Goal: Contribute content: Add original content to the website for others to see

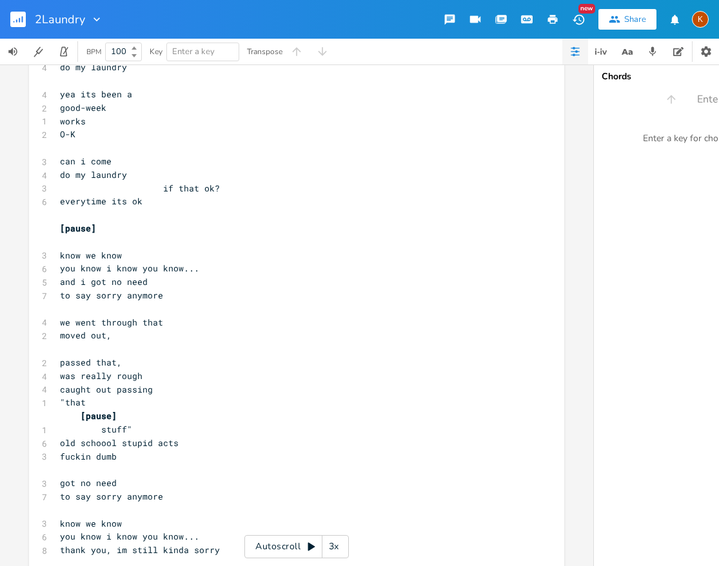
scroll to position [881, 0]
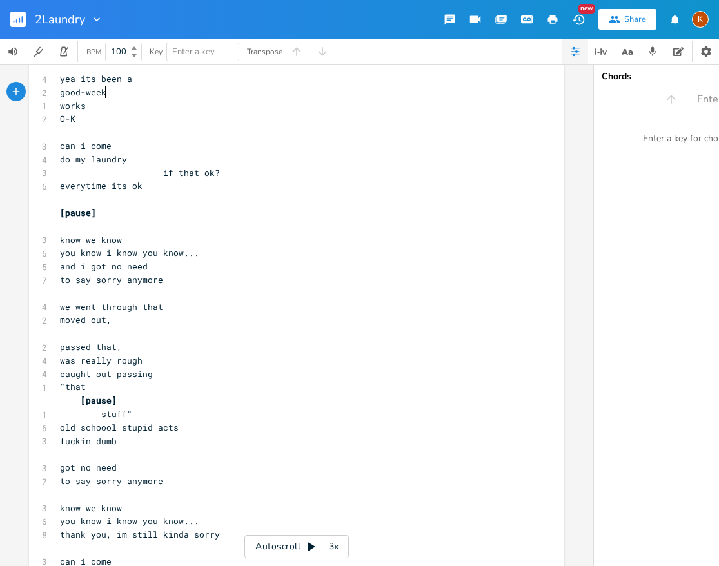
click at [267, 98] on pre "good-week" at bounding box center [290, 93] width 466 height 14
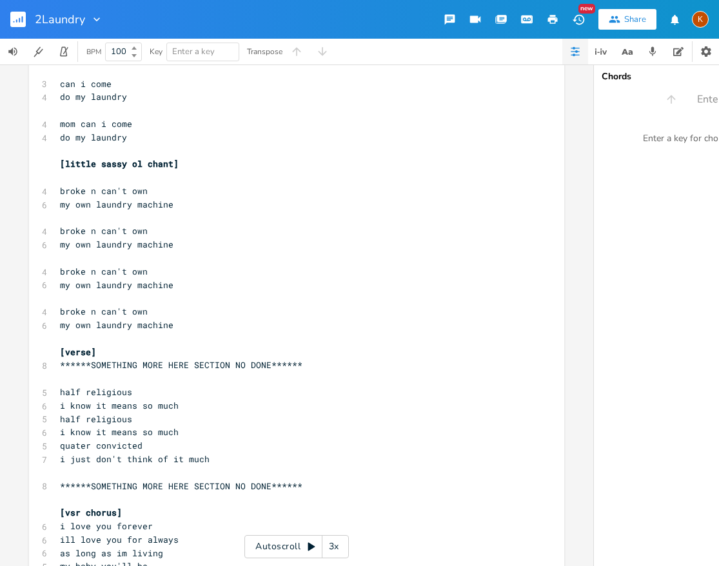
scroll to position [1375, 0]
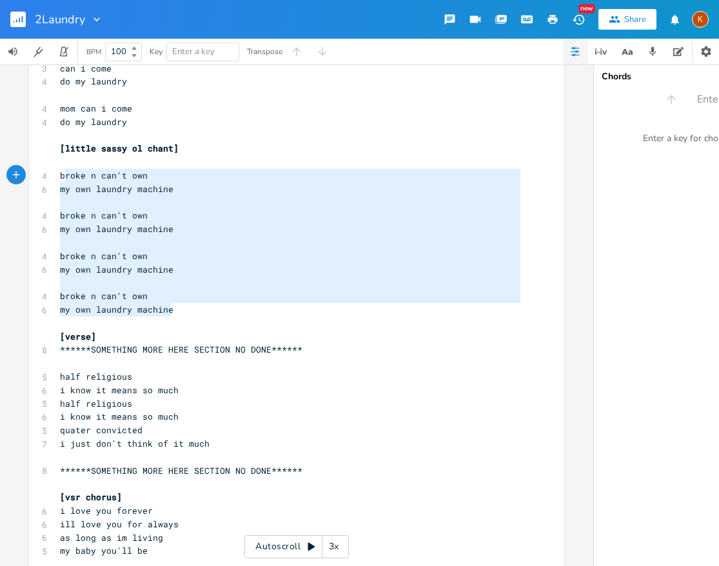
type textarea "broke n can't own my own laundry machine broke n can't own my own laundry machi…"
drag, startPoint x: 205, startPoint y: 306, endPoint x: 58, endPoint y: 179, distance: 194.3
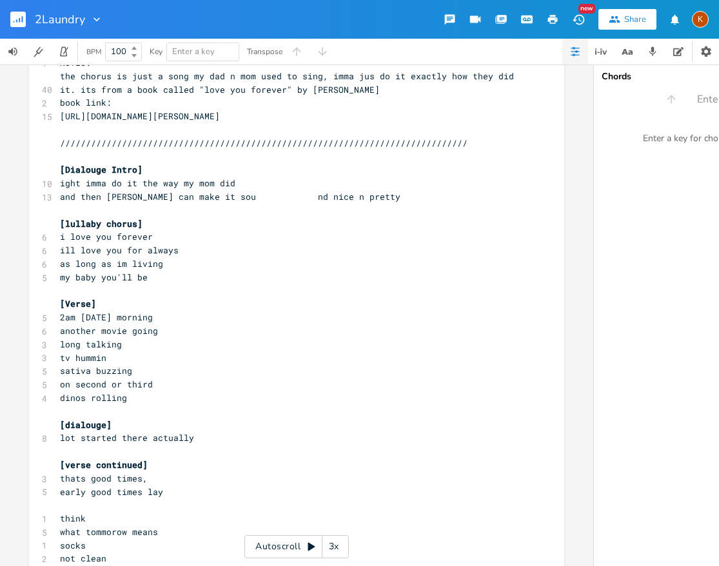
scroll to position [0, 0]
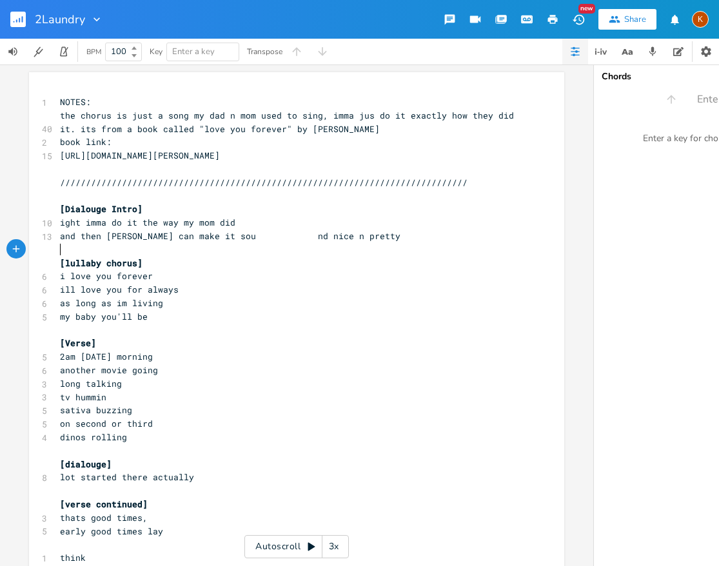
drag, startPoint x: 274, startPoint y: 252, endPoint x: 254, endPoint y: 259, distance: 21.0
click at [207, 239] on span "and then [PERSON_NAME] can make it sou nd nice n pretty" at bounding box center [230, 236] width 340 height 12
click at [204, 239] on span "and then [PERSON_NAME] can make it sou nd nice n pretty" at bounding box center [230, 236] width 340 height 12
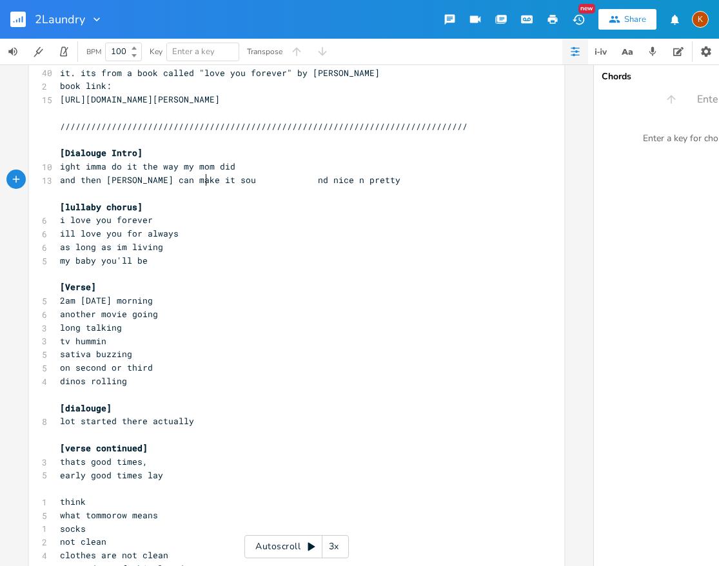
scroll to position [57, 0]
type textarea "l"
type textarea "nd nice n pretty"
type textarea "​ nd nice n pretty"
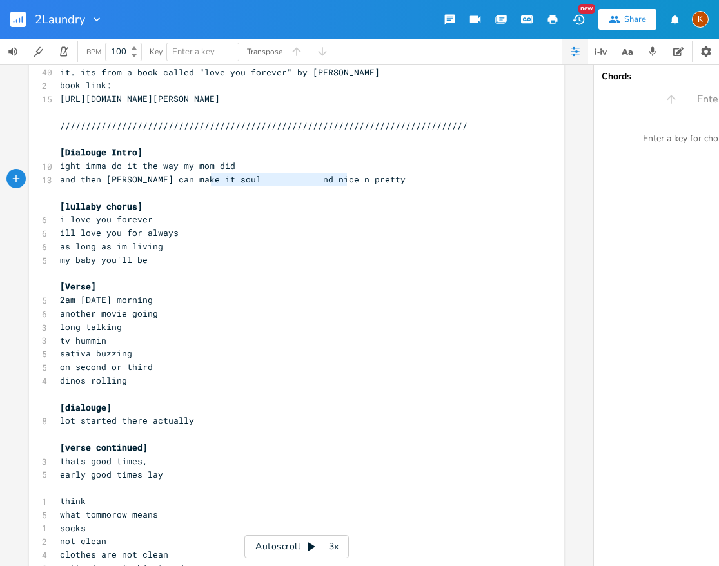
type textarea "nd nice n pretty"
drag, startPoint x: 207, startPoint y: 177, endPoint x: 349, endPoint y: 183, distance: 142.0
click at [353, 185] on pre "and then [PERSON_NAME] can make it soul nd nice n pretty" at bounding box center [290, 180] width 466 height 14
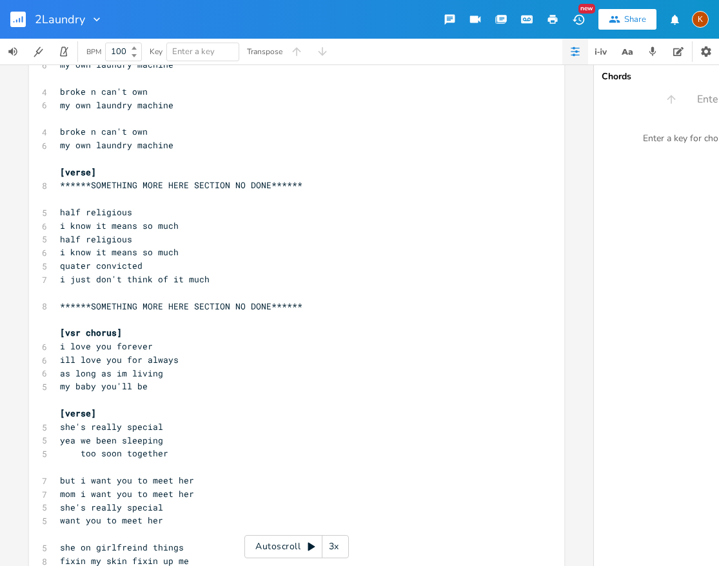
scroll to position [1542, 0]
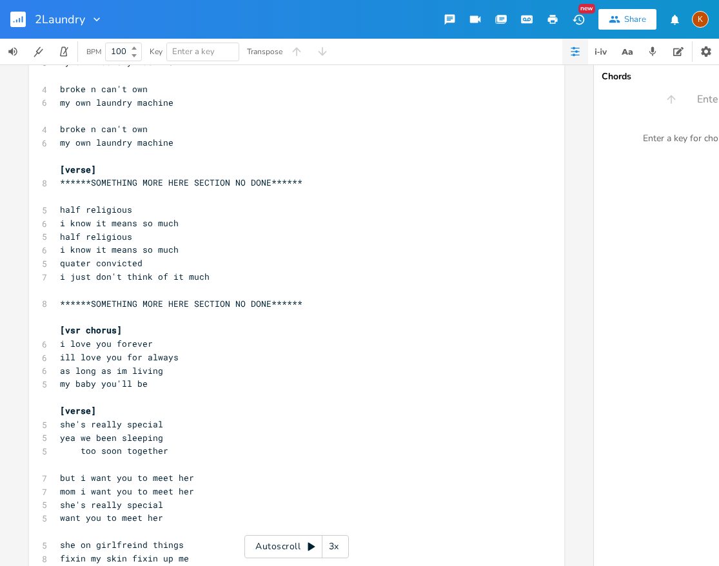
click at [17, 26] on rect "button" at bounding box center [17, 19] width 15 height 15
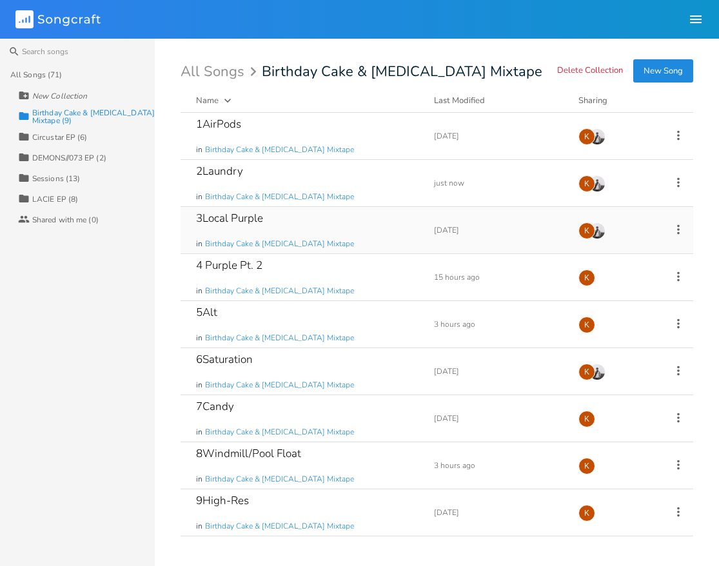
click at [333, 221] on div "3Local Purple in Birthday Cake & Ammonia Mixtape" at bounding box center [307, 230] width 222 height 46
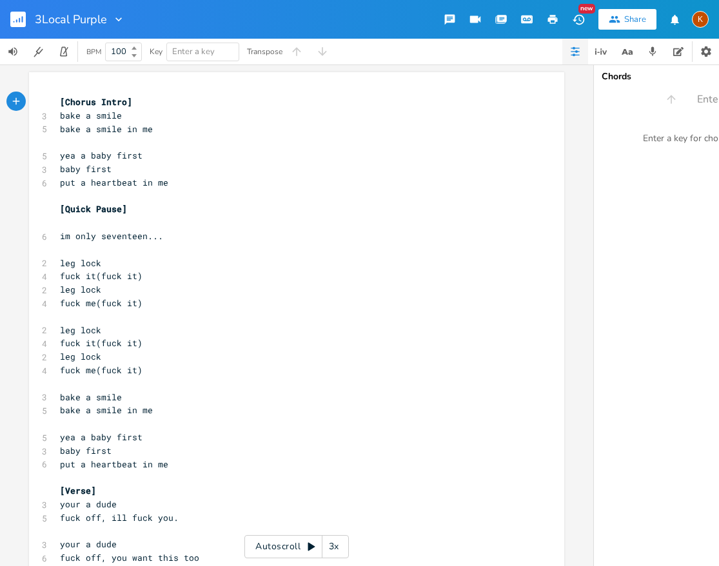
scroll to position [3, 0]
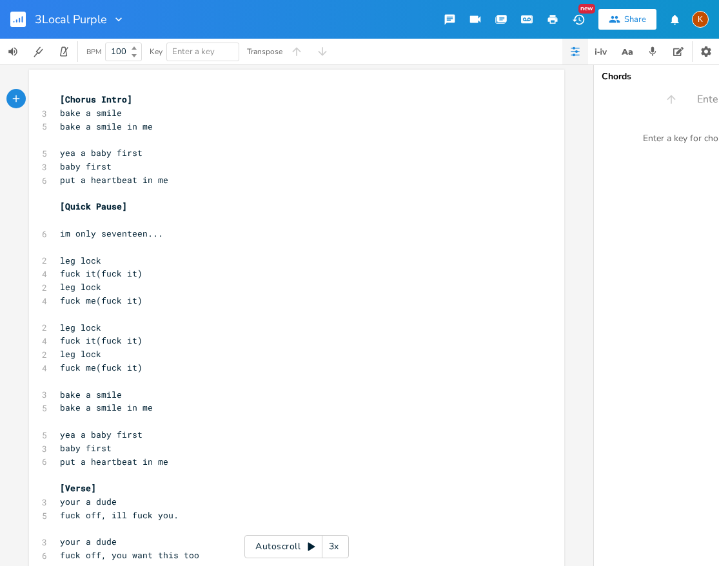
click at [18, 19] on rect "button" at bounding box center [17, 19] width 15 height 15
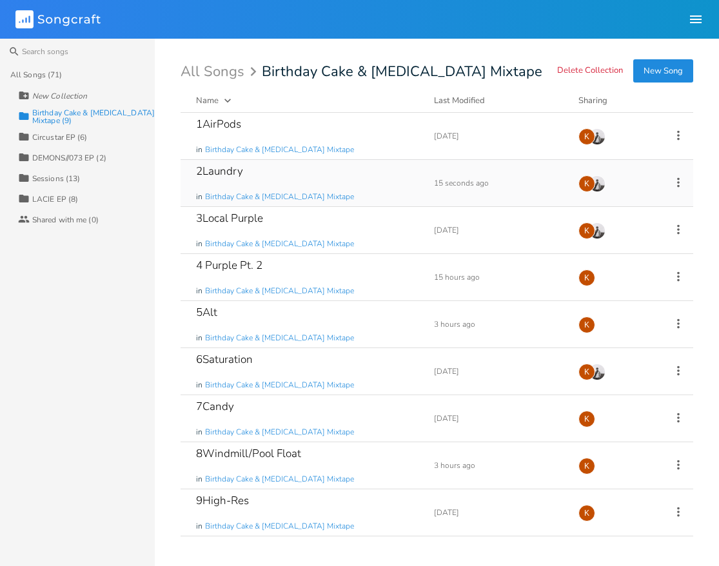
click at [353, 186] on div "2Laundry in Birthday Cake & Ammonia Mixtape" at bounding box center [307, 183] width 222 height 46
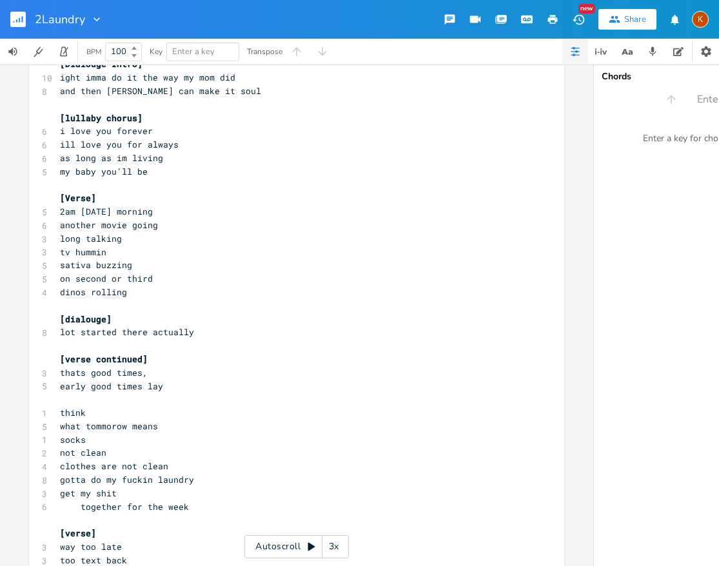
scroll to position [142, 0]
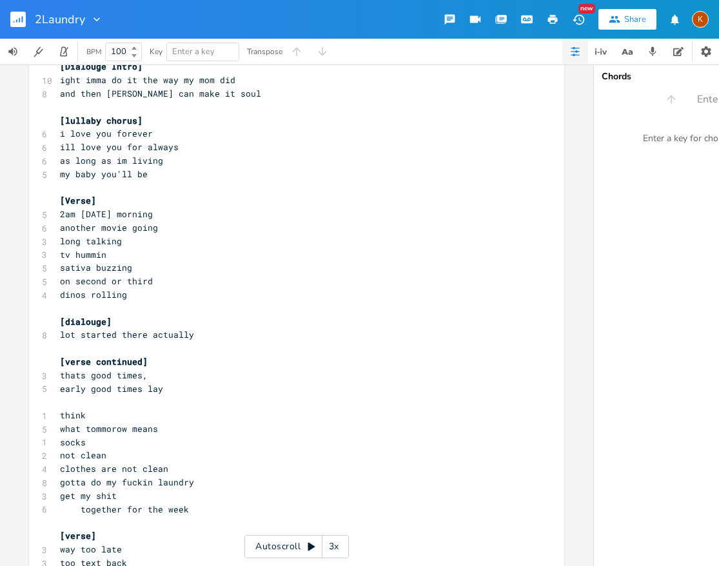
click at [25, 21] on rect "button" at bounding box center [17, 19] width 15 height 15
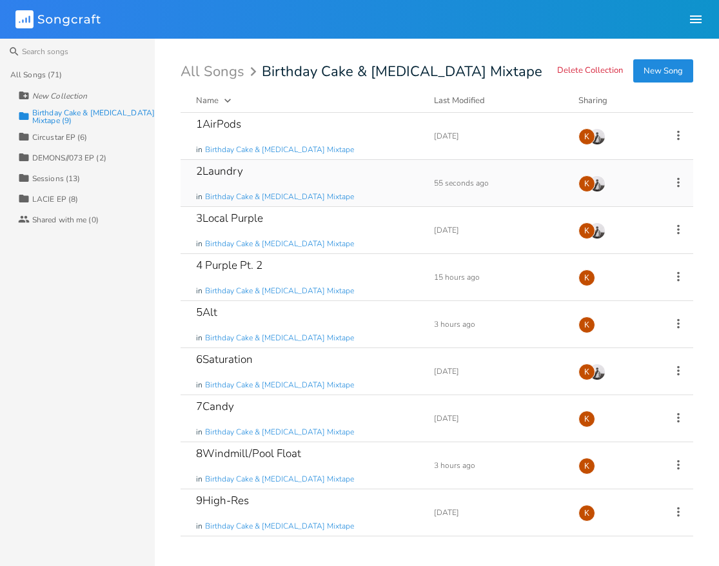
click at [371, 179] on div "2Laundry in Birthday Cake & Ammonia Mixtape" at bounding box center [307, 183] width 222 height 46
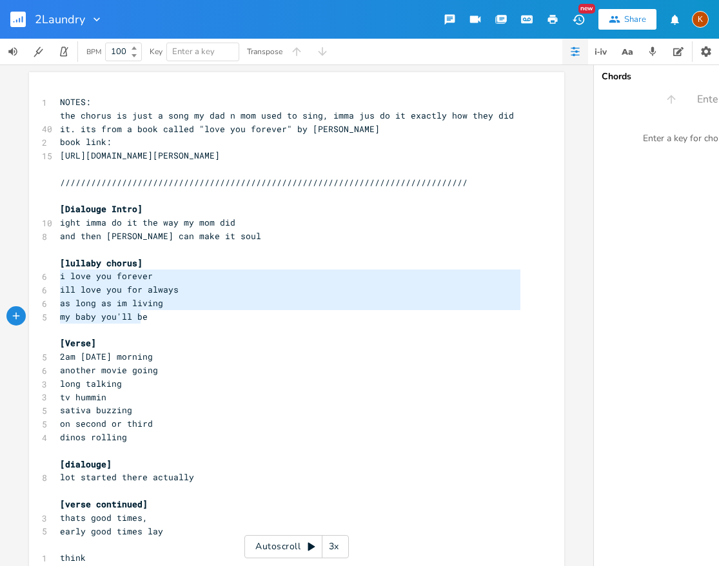
type textarea "i love you forever ill love you for always as long as im living my baby you'll …"
drag, startPoint x: 57, startPoint y: 277, endPoint x: 141, endPoint y: 313, distance: 91.0
click at [144, 320] on pre "my baby you'll be" at bounding box center [290, 317] width 466 height 14
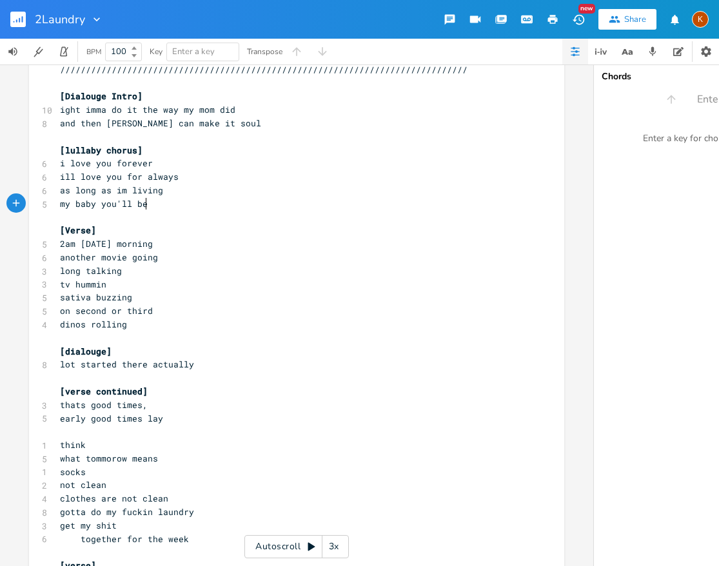
scroll to position [104, 0]
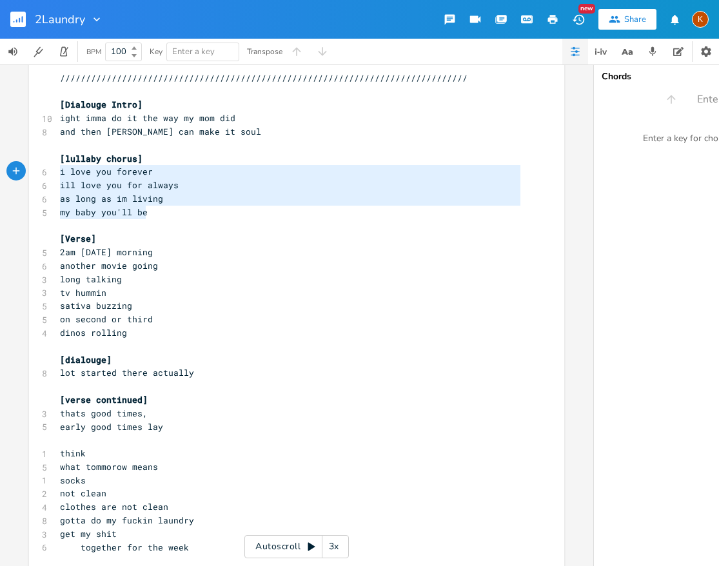
drag, startPoint x: 146, startPoint y: 215, endPoint x: 54, endPoint y: 175, distance: 100.8
type textarea "i love you forever ill love you for always as long as im living my baby you'll …"
click at [97, 202] on span "as long as im living" at bounding box center [111, 199] width 103 height 12
type textarea "i love you forever ill love you for always as long as im living my baby you'll …"
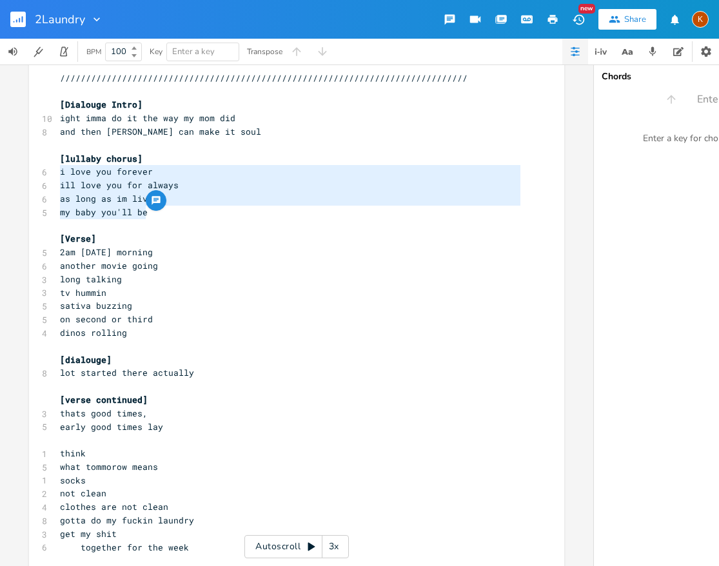
drag, startPoint x: 146, startPoint y: 216, endPoint x: 55, endPoint y: 170, distance: 102.4
click at [77, 182] on span "ill love you for always" at bounding box center [119, 185] width 119 height 12
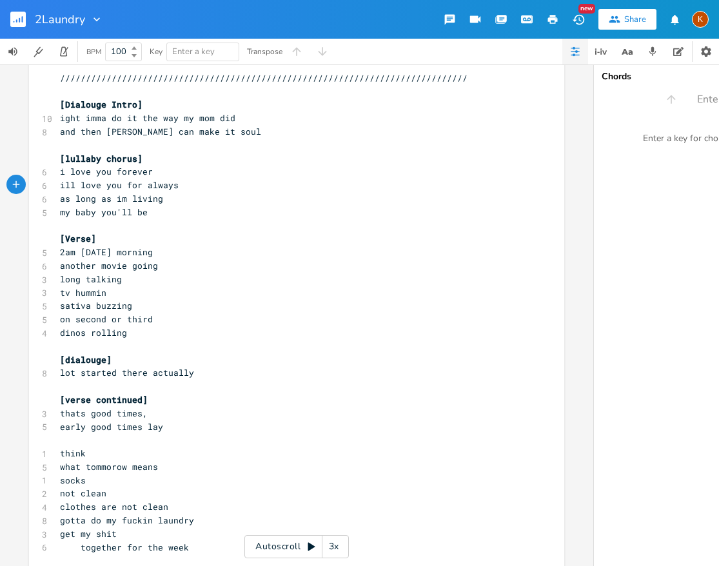
type textarea "orus] i love you forever ill love you fo"
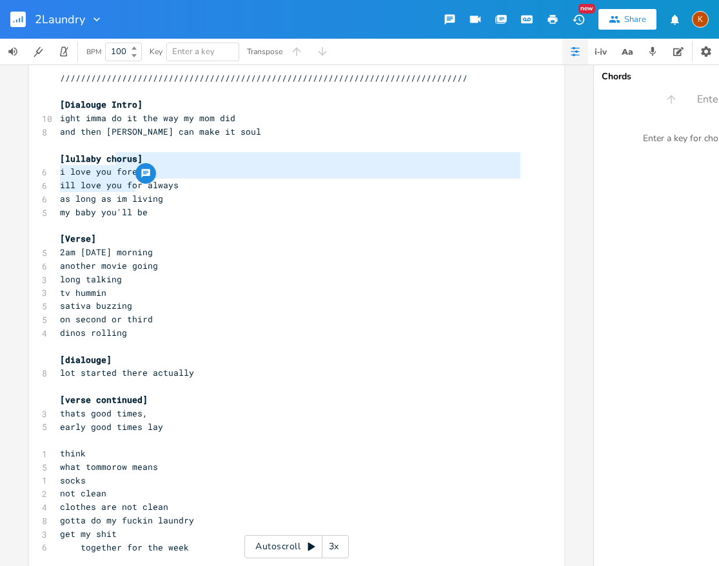
click at [159, 165] on pre "i love you forever" at bounding box center [290, 172] width 466 height 14
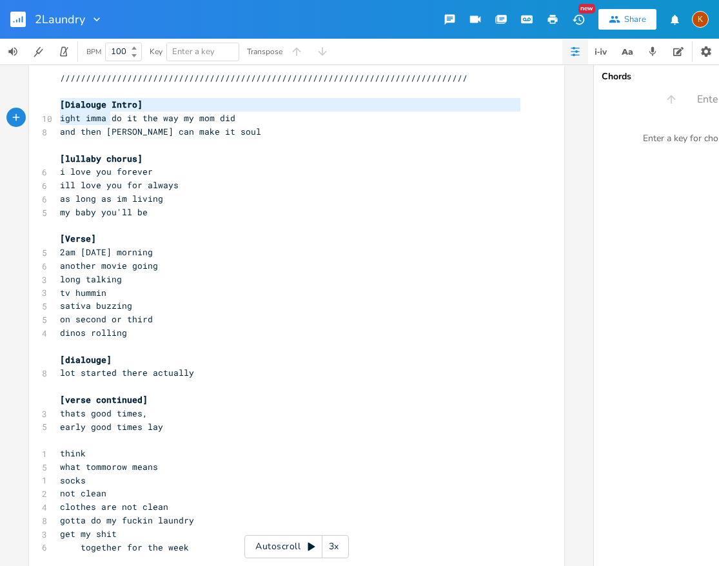
type textarea "[Dialouge Intro] ight imma do it the way my mom did and then dino can make it s…"
drag, startPoint x: 57, startPoint y: 106, endPoint x: 133, endPoint y: 142, distance: 84.8
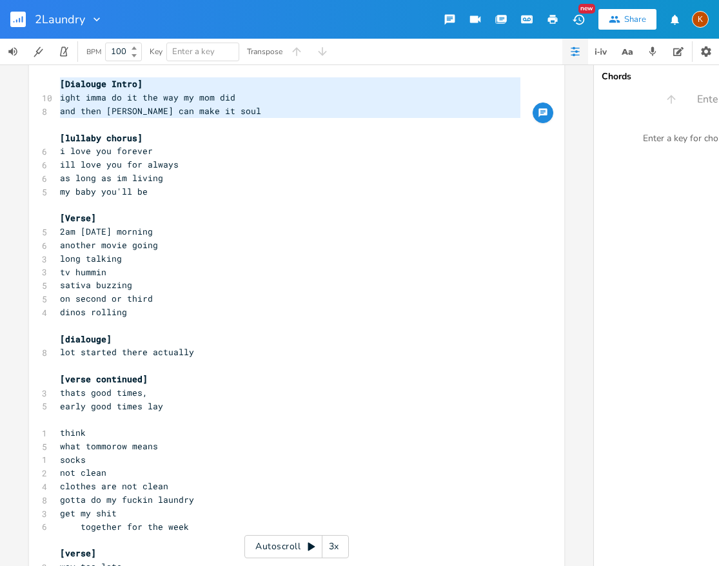
scroll to position [137, 0]
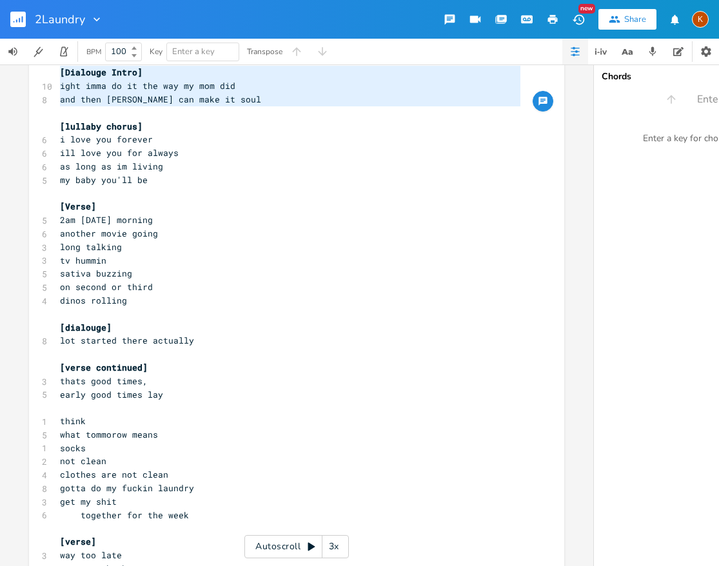
click at [159, 138] on pre "i love you forever" at bounding box center [290, 140] width 466 height 14
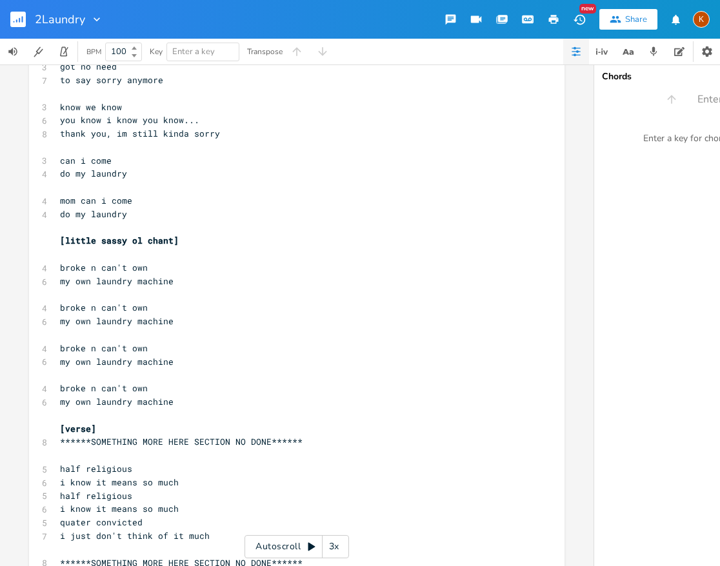
scroll to position [188, 0]
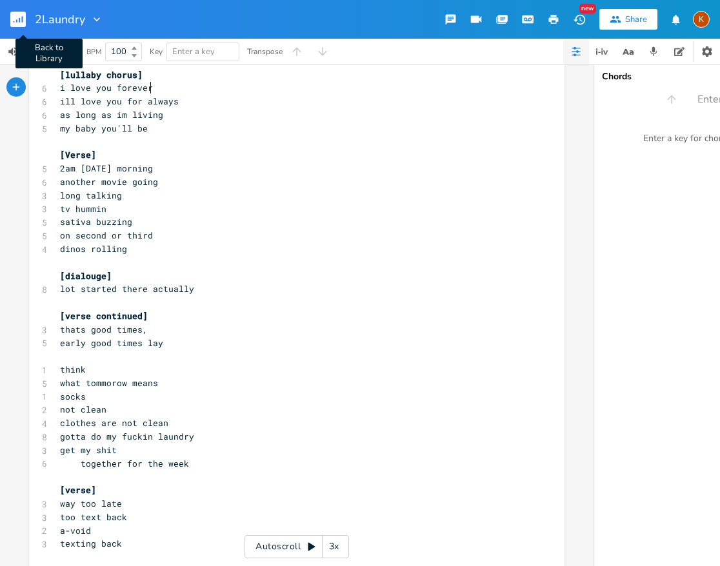
click at [23, 20] on icon "button" at bounding box center [22, 19] width 1 height 6
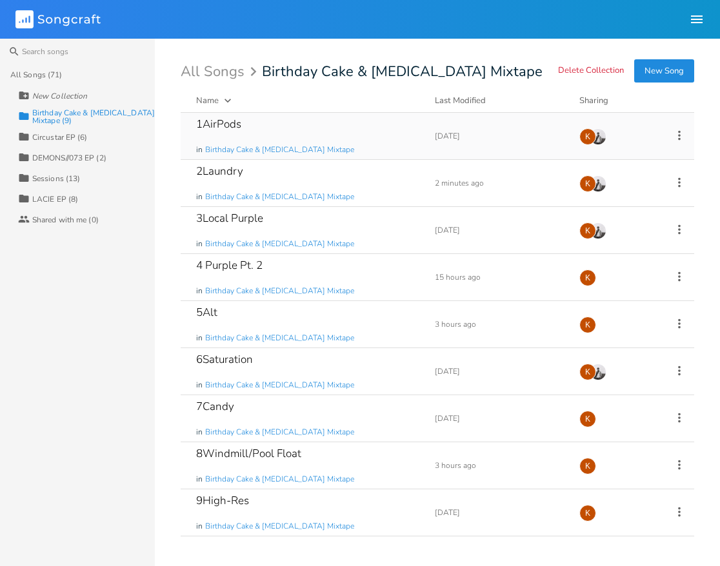
click at [370, 140] on div "1AirPods in Birthday Cake & Ammonia Mixtape" at bounding box center [307, 136] width 223 height 46
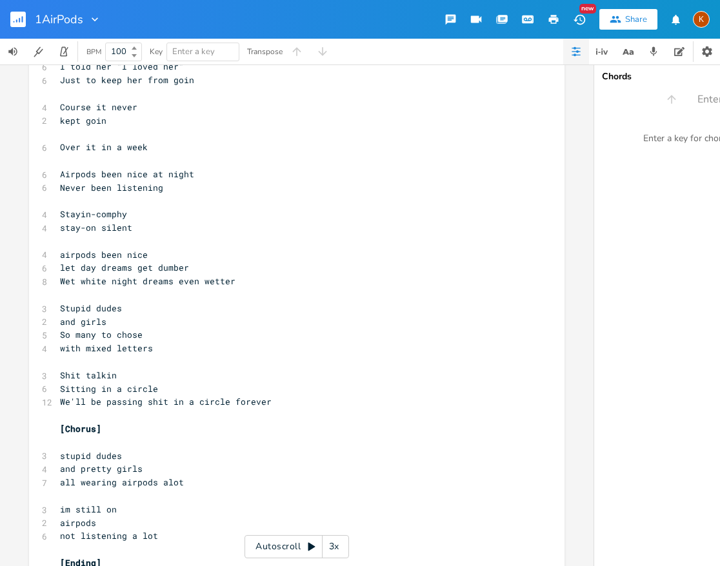
scroll to position [2485, 0]
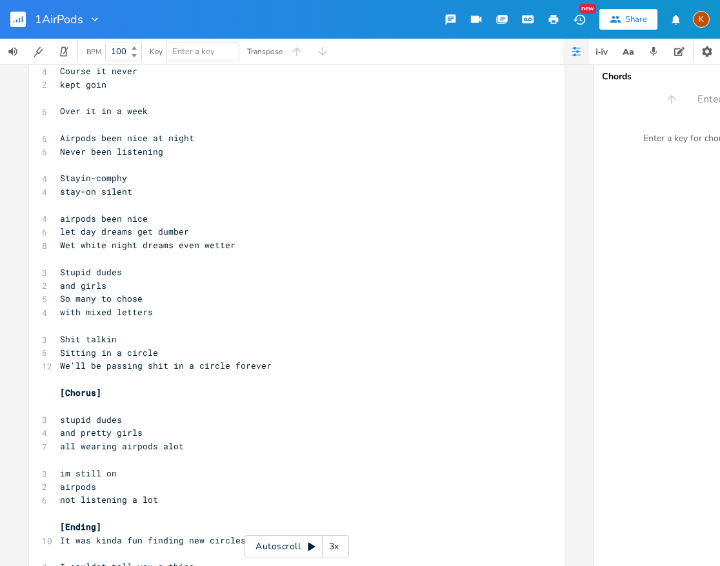
click at [20, 24] on rect "button" at bounding box center [17, 19] width 15 height 15
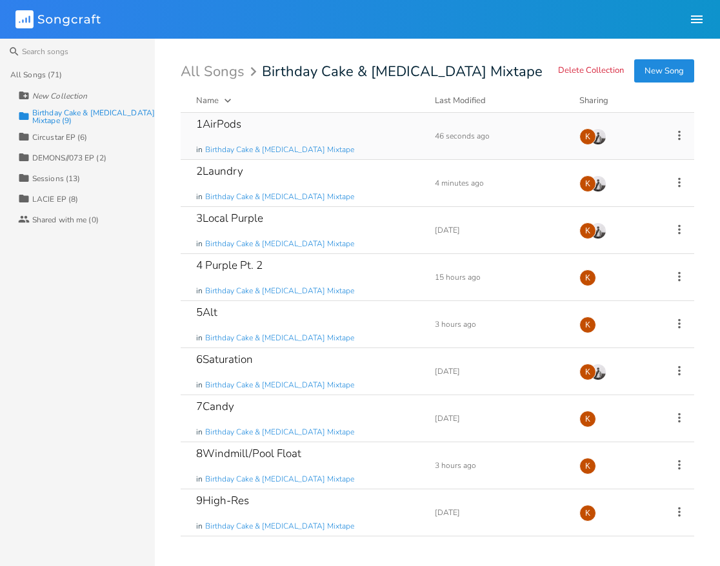
click at [354, 150] on div "1AirPods in Birthday Cake & Ammonia Mixtape" at bounding box center [307, 136] width 223 height 46
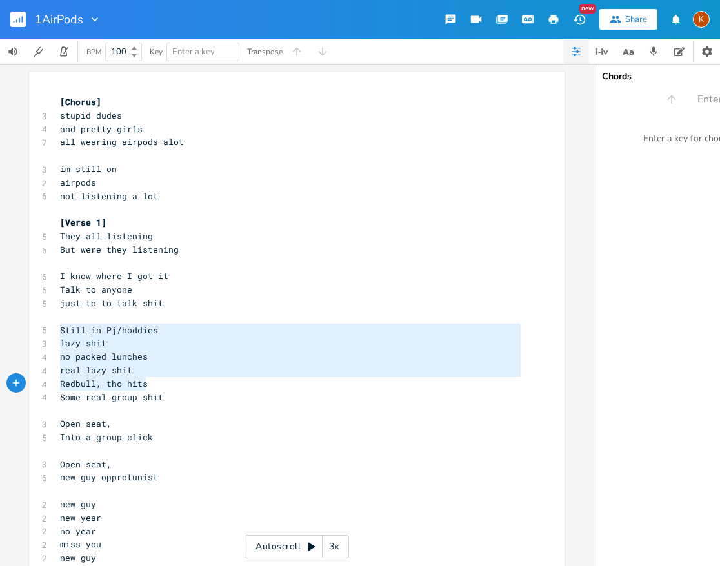
type textarea "Still in Pj/hoddies lazy shit no packed lunches real lazy shit Redbull, thc hit…"
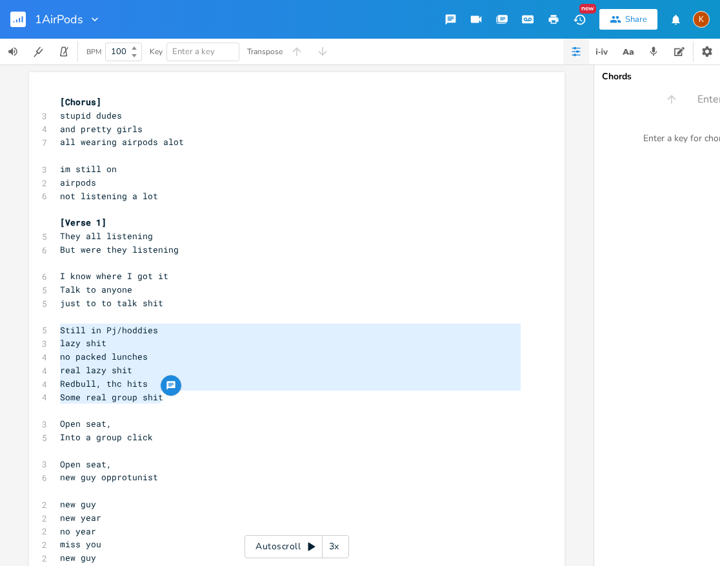
drag, startPoint x: 57, startPoint y: 330, endPoint x: 166, endPoint y: 401, distance: 130.0
click at [173, 398] on pre "Some real group shit" at bounding box center [290, 398] width 466 height 14
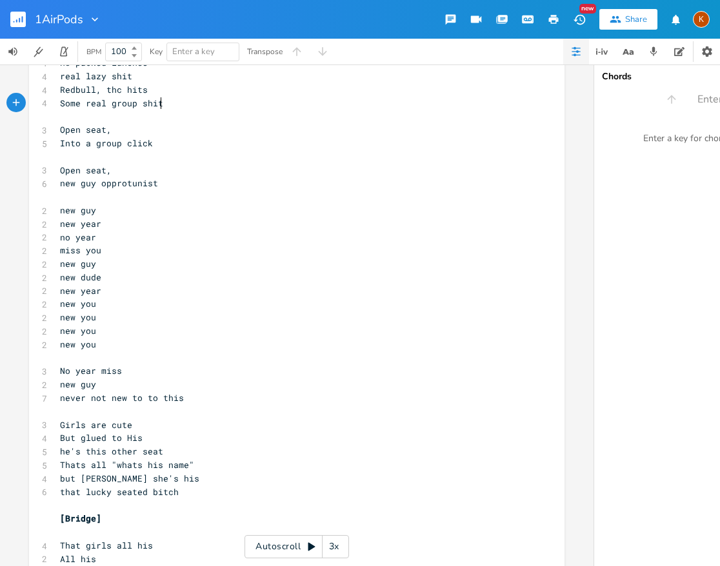
scroll to position [300, 0]
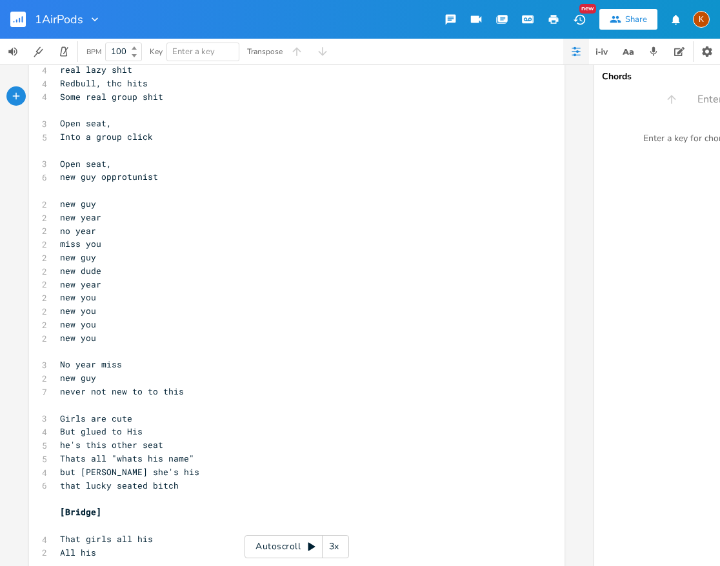
click at [26, 22] on button "button" at bounding box center [23, 19] width 26 height 31
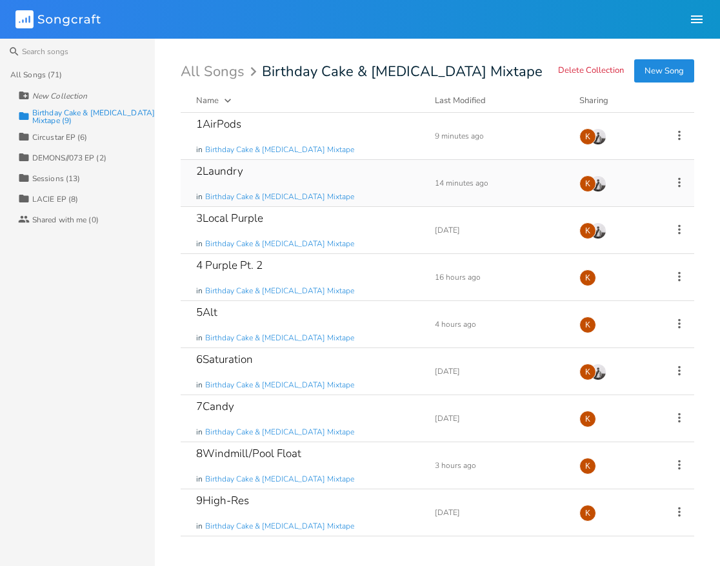
click at [354, 181] on div "2Laundry in Birthday Cake & Ammonia Mixtape" at bounding box center [307, 183] width 223 height 46
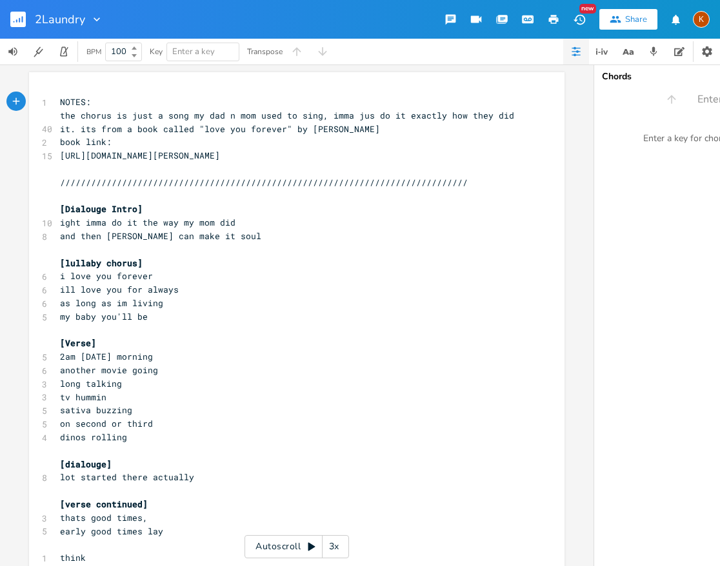
click at [14, 19] on rect "button" at bounding box center [17, 19] width 15 height 15
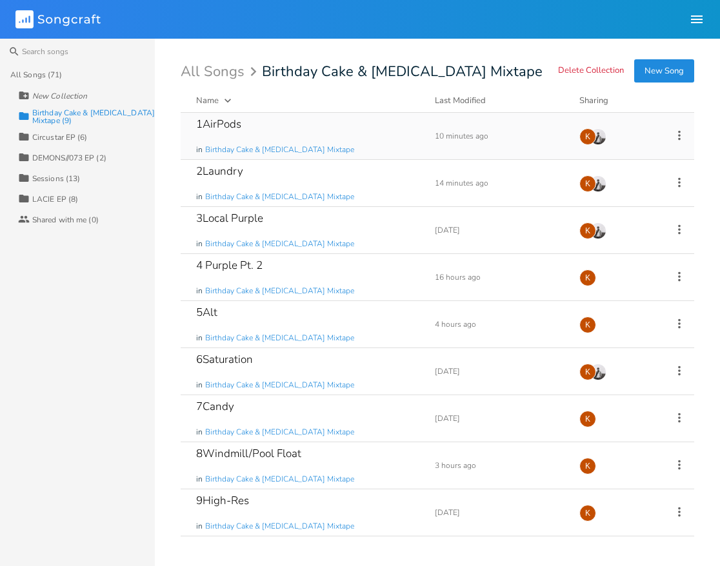
click at [366, 134] on div "1AirPods in Birthday Cake & Ammonia Mixtape" at bounding box center [307, 136] width 223 height 46
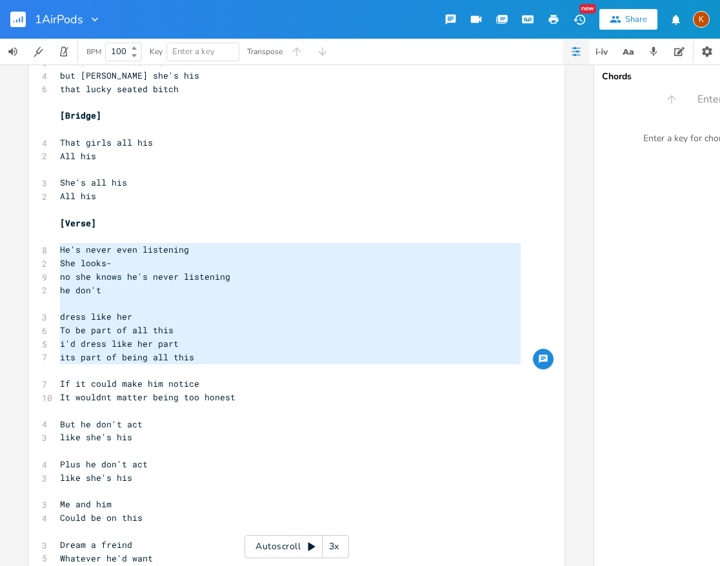
scroll to position [703, 0]
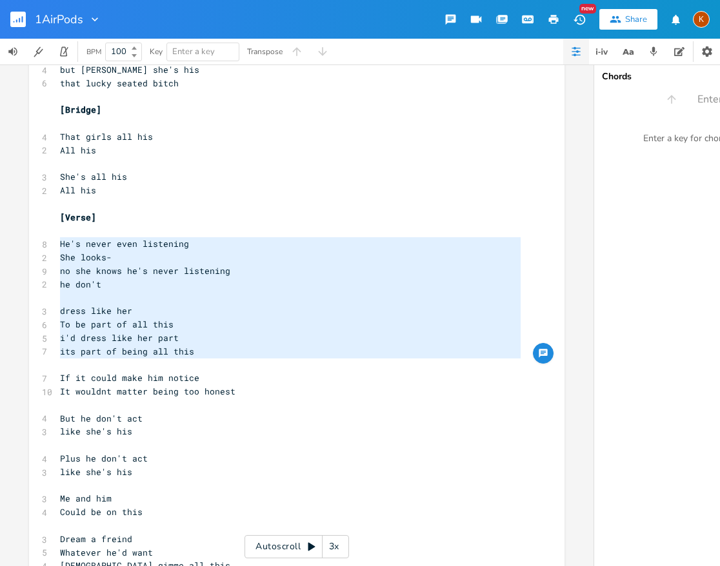
drag, startPoint x: 167, startPoint y: 308, endPoint x: 262, endPoint y: 391, distance: 126.1
type textarea "He's never even listening She looks- no she knows he's never listening he don't…"
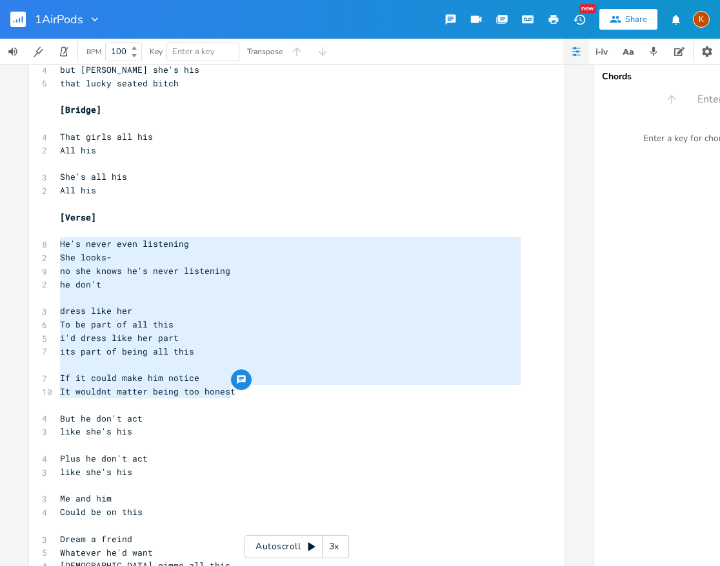
click at [199, 414] on pre "But he don't act" at bounding box center [290, 419] width 466 height 14
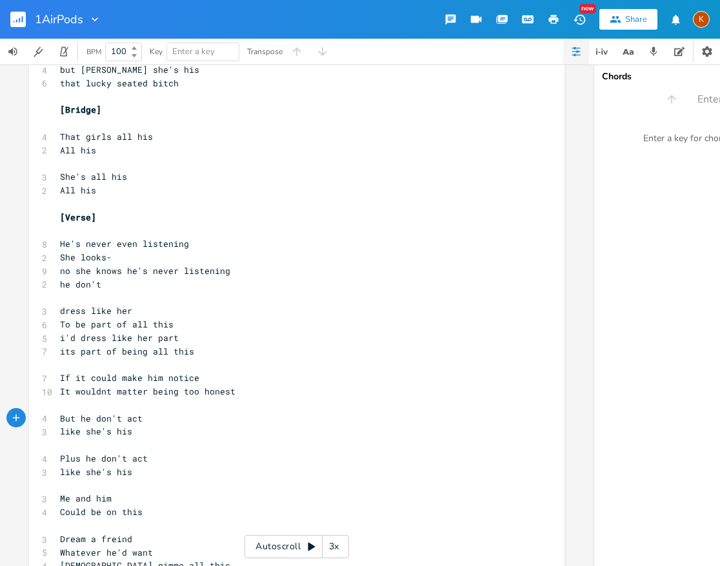
scroll to position [705, 0]
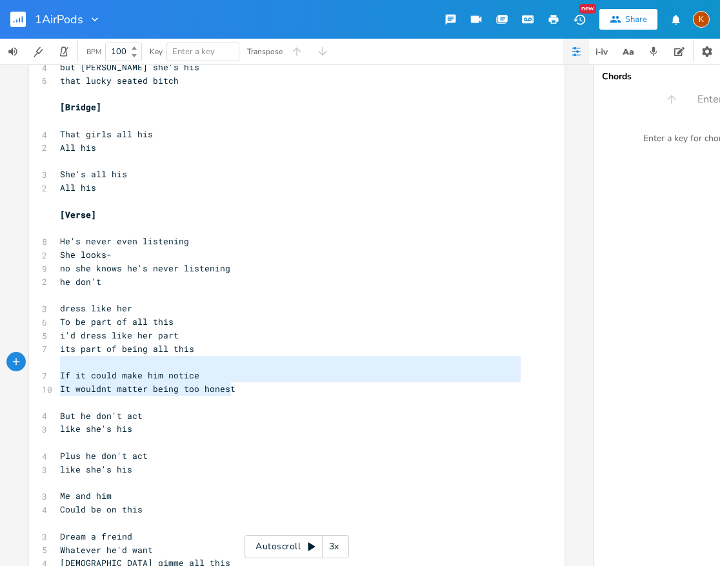
type textarea "o she knows he's never listening he don't dress like her To be part of all this…"
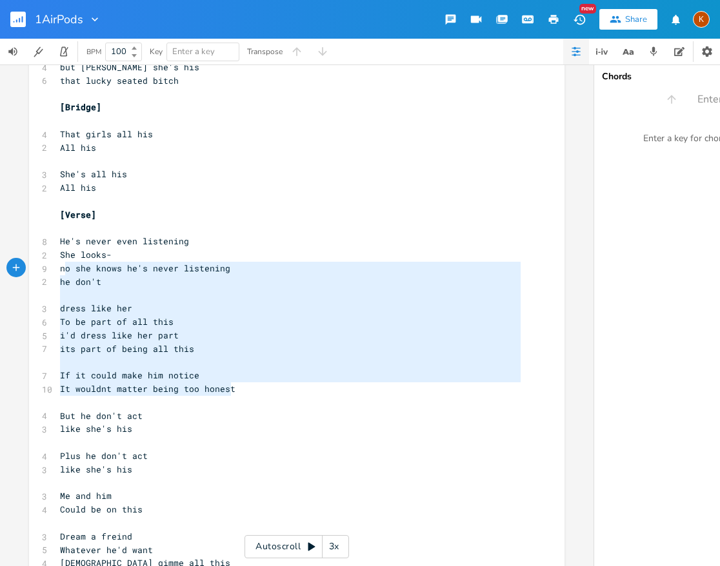
drag, startPoint x: 235, startPoint y: 391, endPoint x: 59, endPoint y: 264, distance: 216.7
click at [79, 298] on pre "​" at bounding box center [290, 295] width 466 height 14
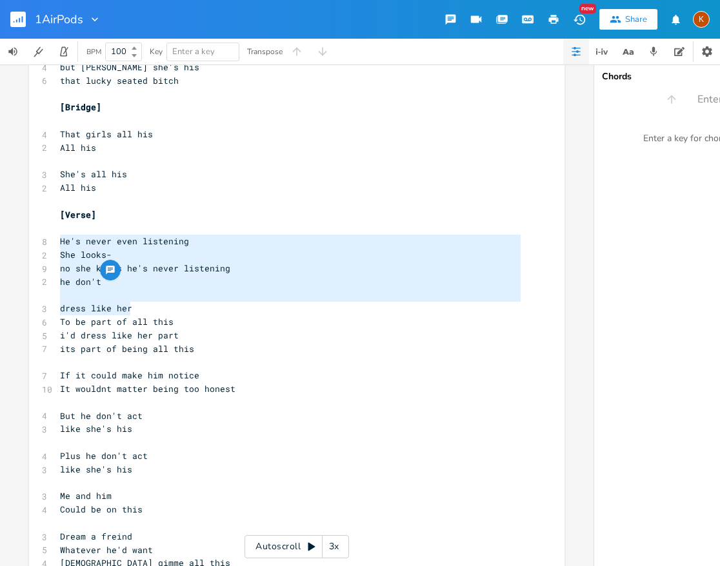
type textarea "He's never even listening She looks- no she knows he's never listening he don't…"
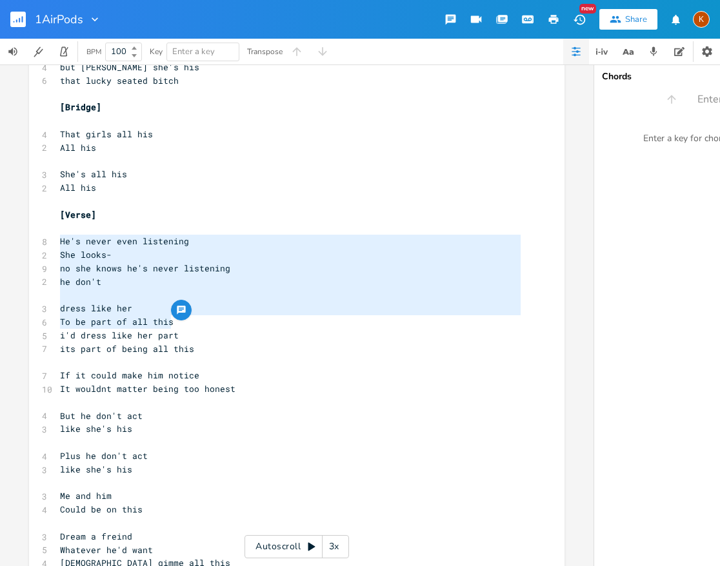
drag, startPoint x: 57, startPoint y: 241, endPoint x: 170, endPoint y: 320, distance: 137.4
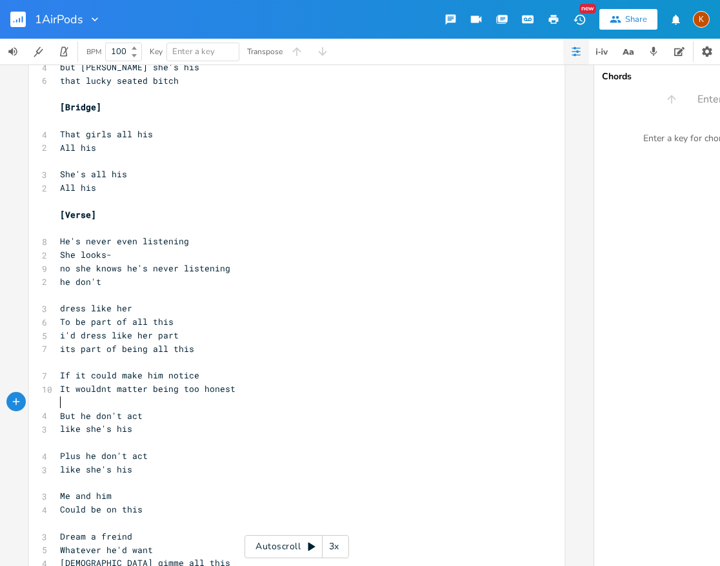
click at [198, 407] on pre "​" at bounding box center [290, 403] width 466 height 14
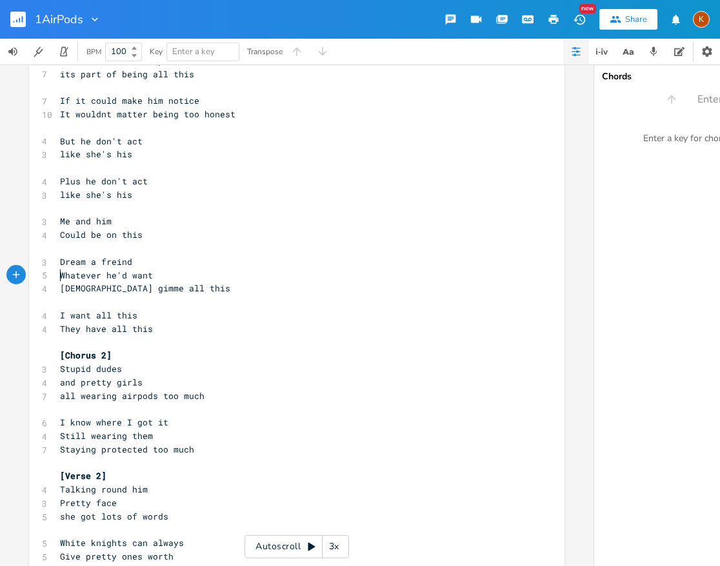
type textarea "Whatever he'd want"
drag, startPoint x: 56, startPoint y: 276, endPoint x: 164, endPoint y: 277, distance: 108.3
click at [164, 277] on pre "Whatever he'd want" at bounding box center [290, 276] width 466 height 14
click at [179, 356] on pre "[Chorus 2]" at bounding box center [290, 356] width 466 height 14
type textarea "and pretty girls"
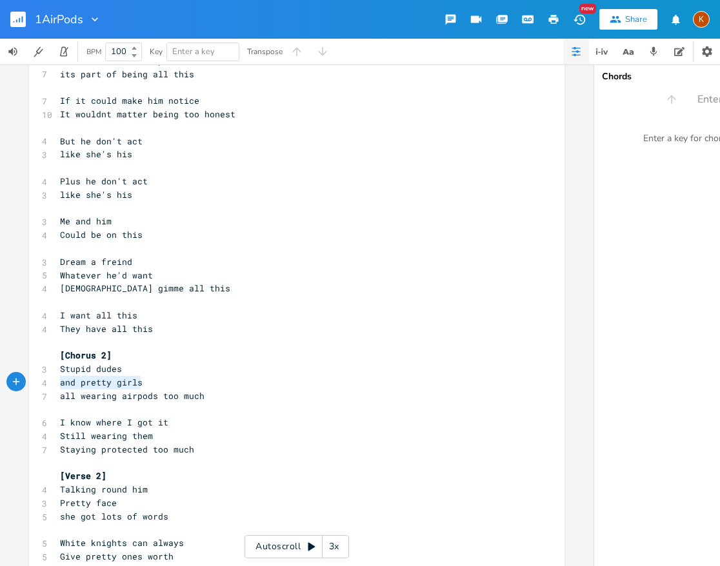
drag, startPoint x: 141, startPoint y: 384, endPoint x: 50, endPoint y: 383, distance: 90.9
click at [210, 401] on pre "all wearing airpods too much" at bounding box center [290, 396] width 466 height 14
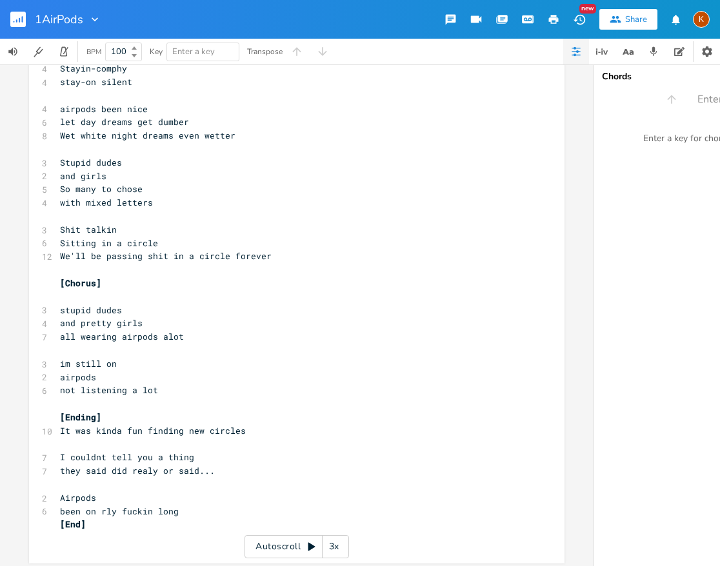
scroll to position [2607, 0]
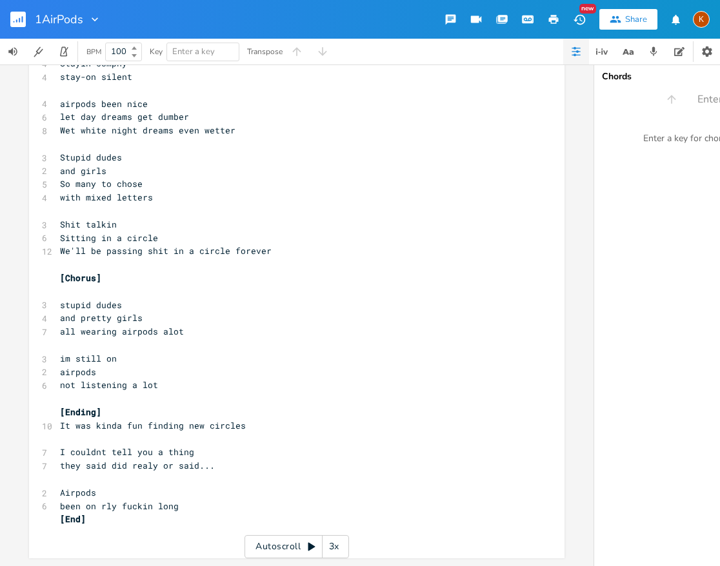
type textarea "​"
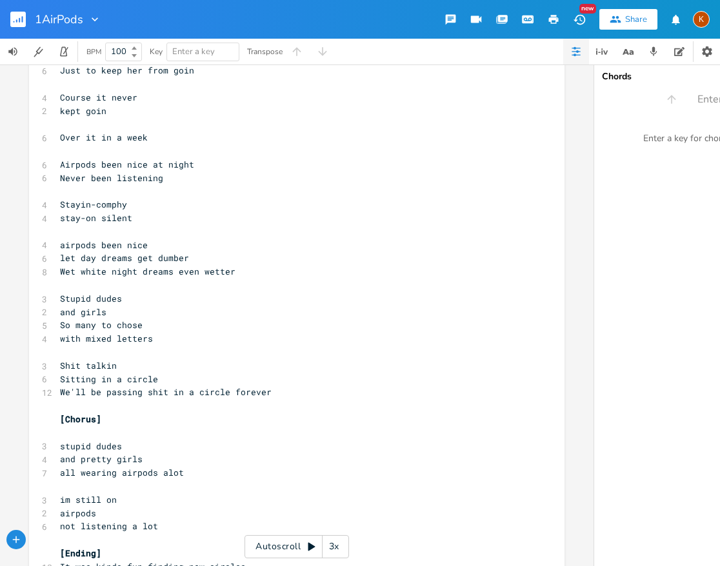
scroll to position [2339, 0]
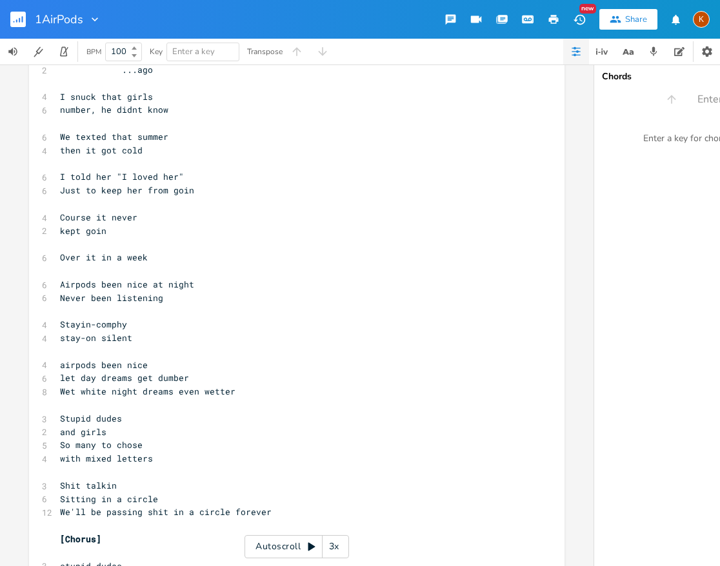
click at [25, 19] on rect "button" at bounding box center [17, 19] width 15 height 15
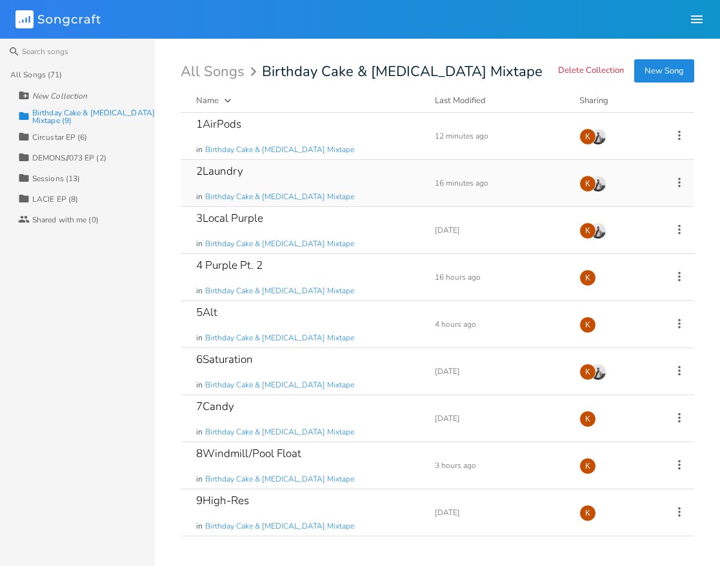
click at [329, 176] on div "2Laundry in Birthday Cake & Ammonia Mixtape" at bounding box center [307, 183] width 223 height 46
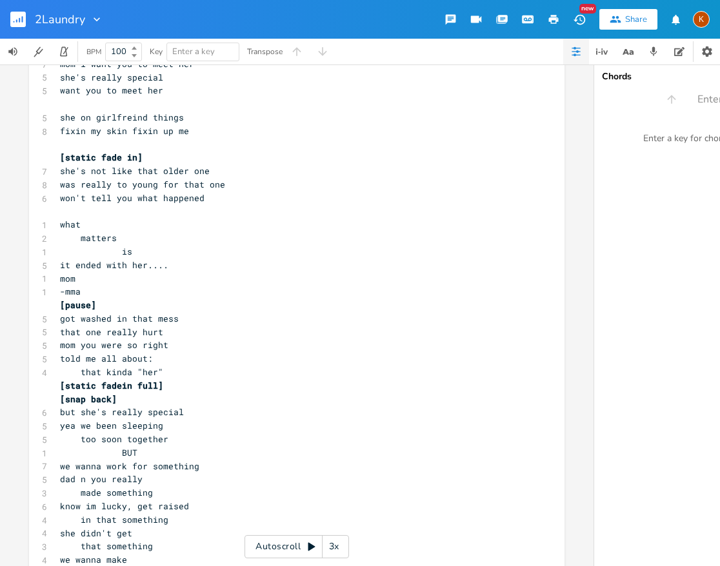
scroll to position [1968, 0]
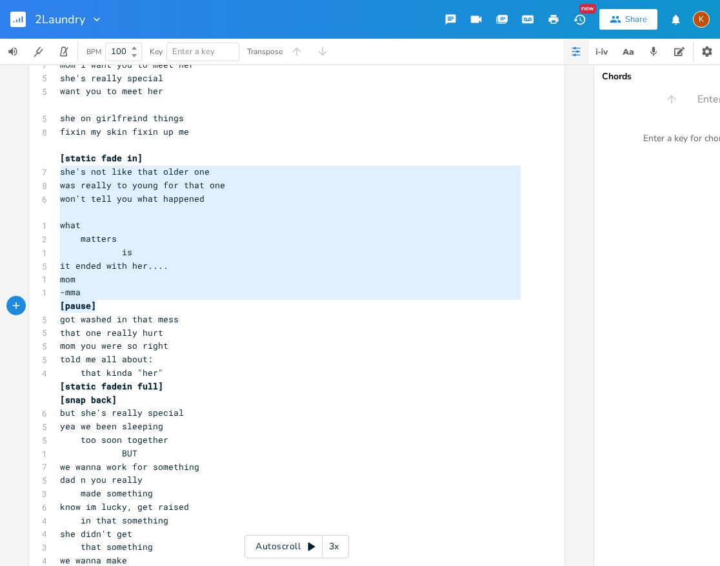
type textarea "she's not like that older one was really to young for that one won't tell you w…"
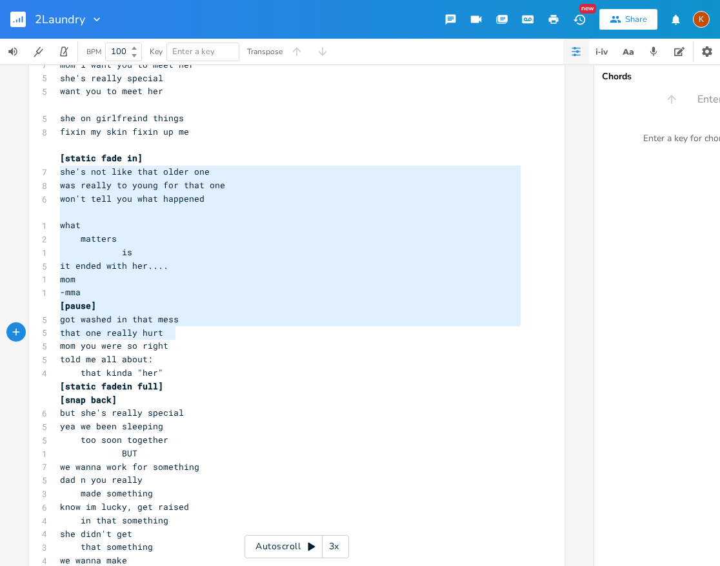
drag, startPoint x: 57, startPoint y: 172, endPoint x: 192, endPoint y: 328, distance: 206.6
click at [104, 224] on pre "what" at bounding box center [290, 226] width 466 height 14
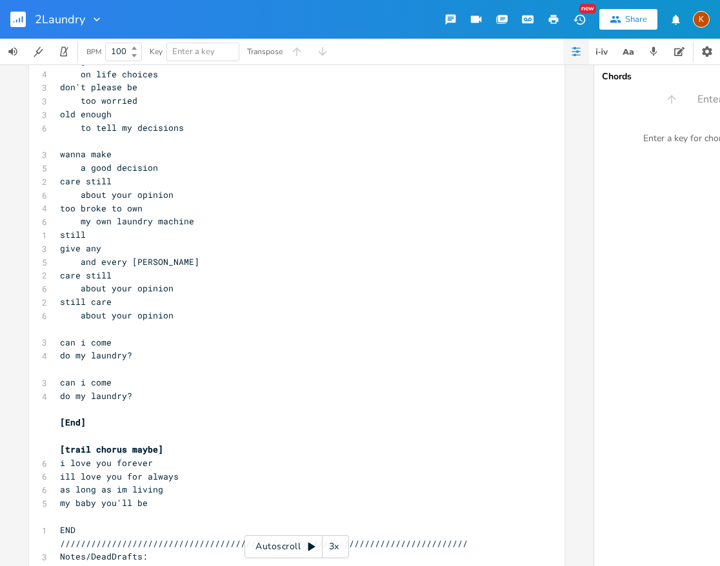
scroll to position [2570, 0]
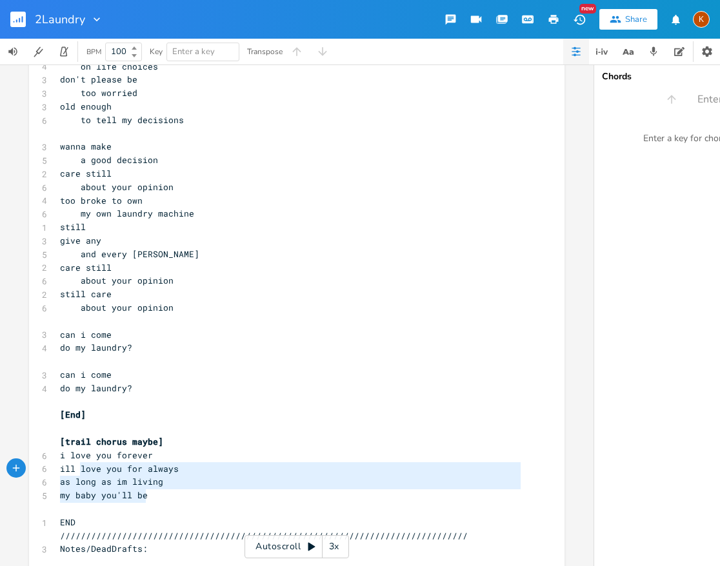
type textarea "[trail chorus maybe] i love you forever ill love you for always as long as im l…"
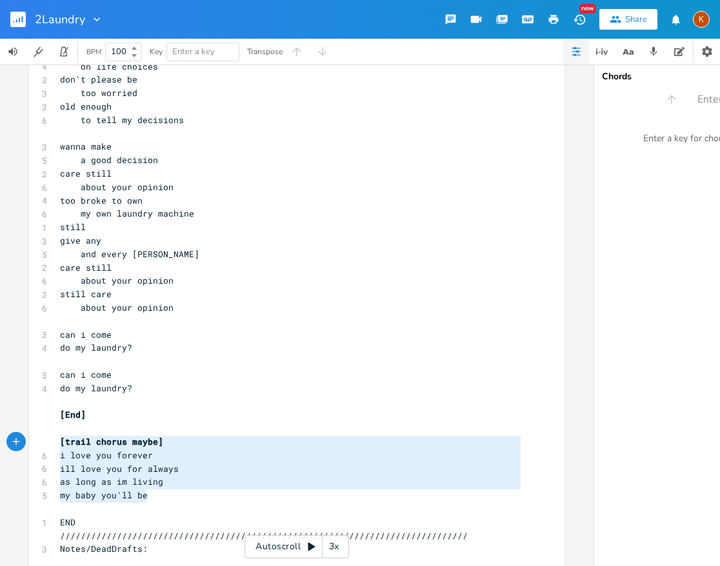
drag, startPoint x: 136, startPoint y: 496, endPoint x: 50, endPoint y: 445, distance: 99.7
click at [50, 445] on div "[trail chorus maybe] i love you forever ill love you for always as long as im l…" at bounding box center [296, 466] width 535 height 5929
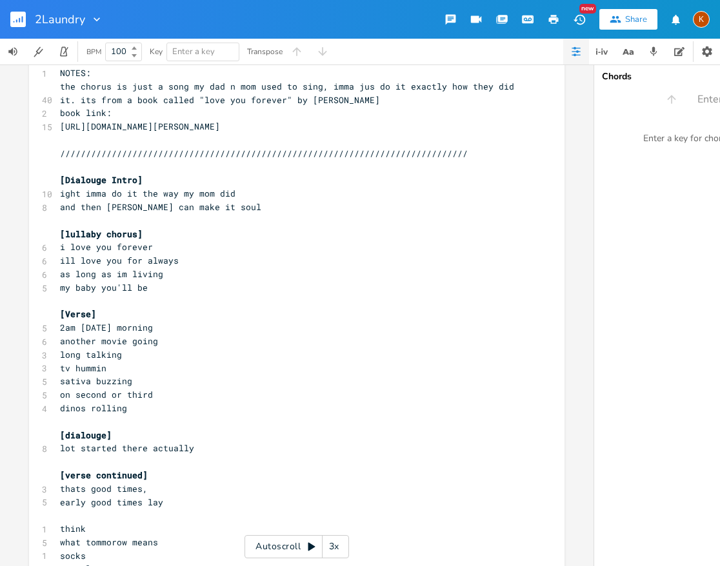
scroll to position [0, 0]
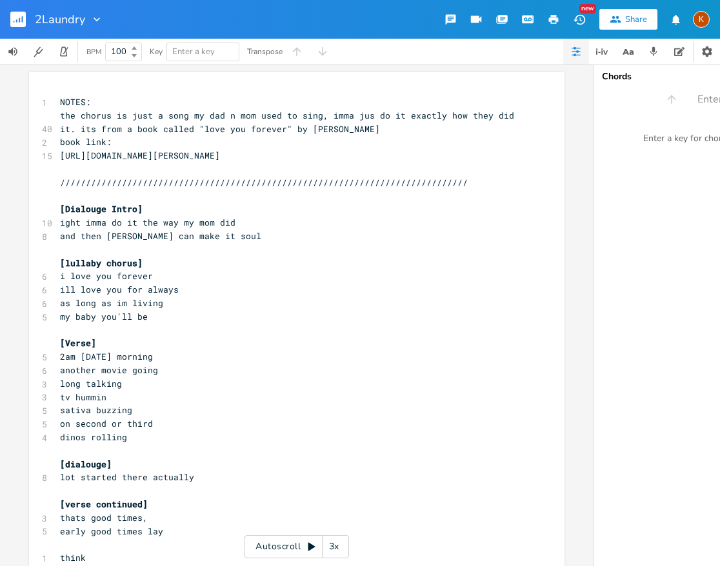
click at [23, 19] on rect "button" at bounding box center [17, 19] width 15 height 15
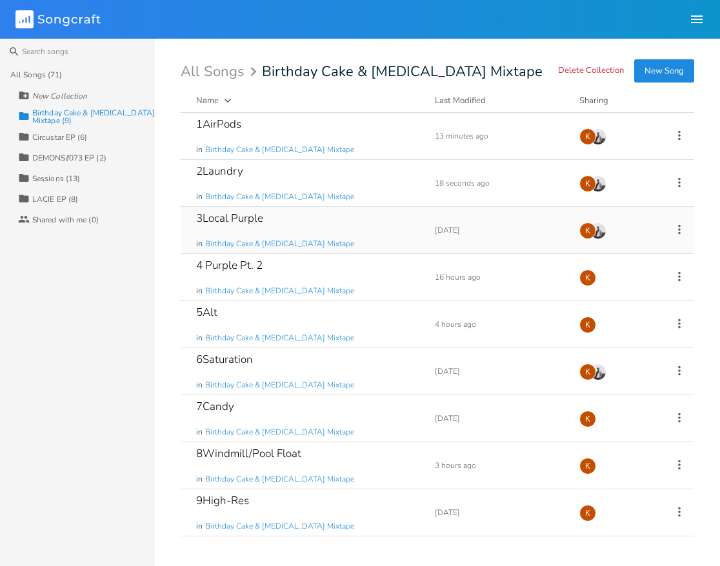
click at [419, 234] on div "3Local Purple in Birthday Cake & Ammonia Mixtape Add Demo 2 weeks ago K" at bounding box center [437, 230] width 513 height 47
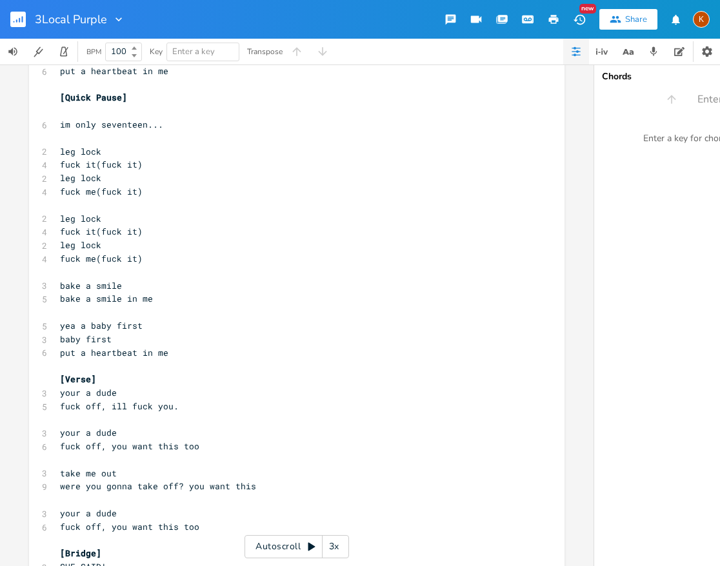
scroll to position [99, 0]
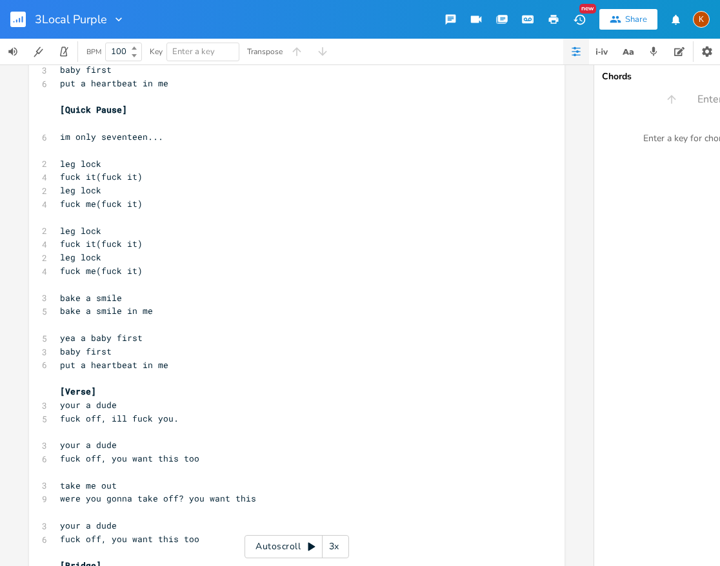
click at [21, 14] on rect "button" at bounding box center [17, 19] width 15 height 15
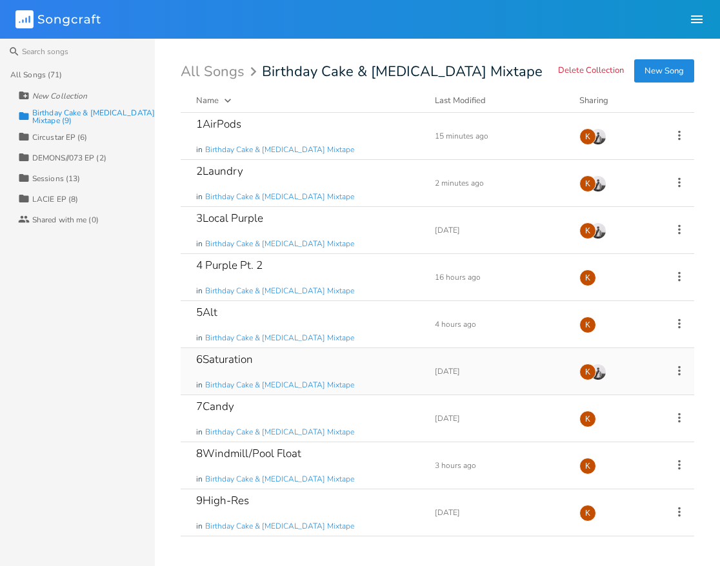
drag, startPoint x: 361, startPoint y: 353, endPoint x: 374, endPoint y: 350, distance: 13.3
click at [377, 350] on div "6Saturation in Birthday Cake & Ammonia Mixtape" at bounding box center [307, 371] width 223 height 46
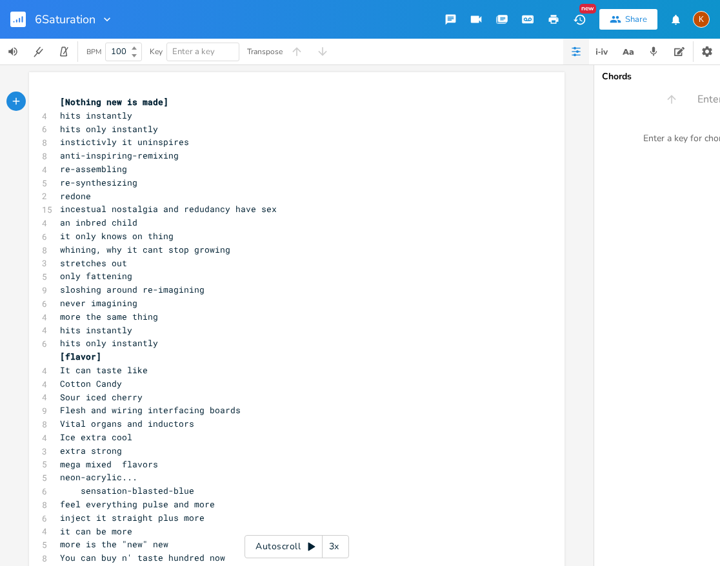
scroll to position [16, 0]
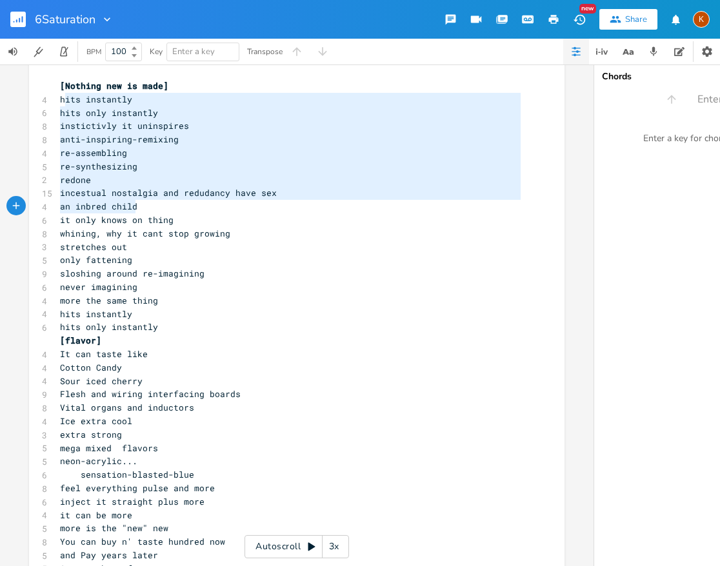
type textarea "its instantly hits only instantly instictivly it uninspires anti-inspiring-remi…"
drag, startPoint x: 59, startPoint y: 102, endPoint x: 138, endPoint y: 219, distance: 141.6
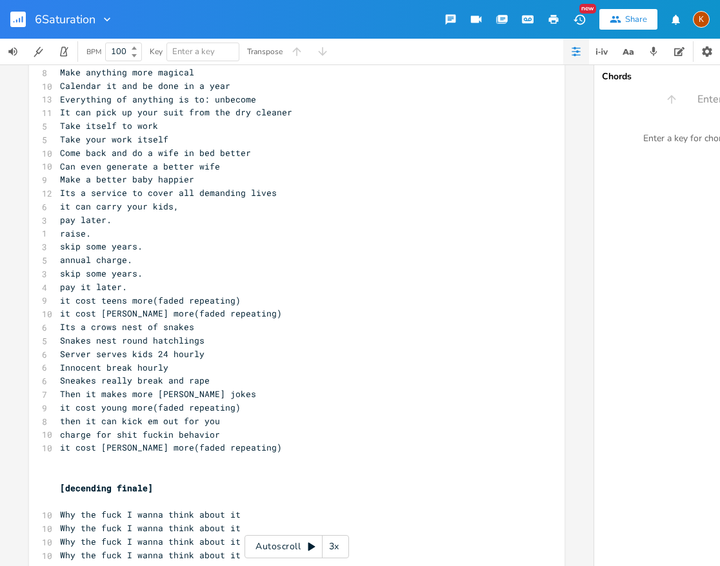
scroll to position [1588, 0]
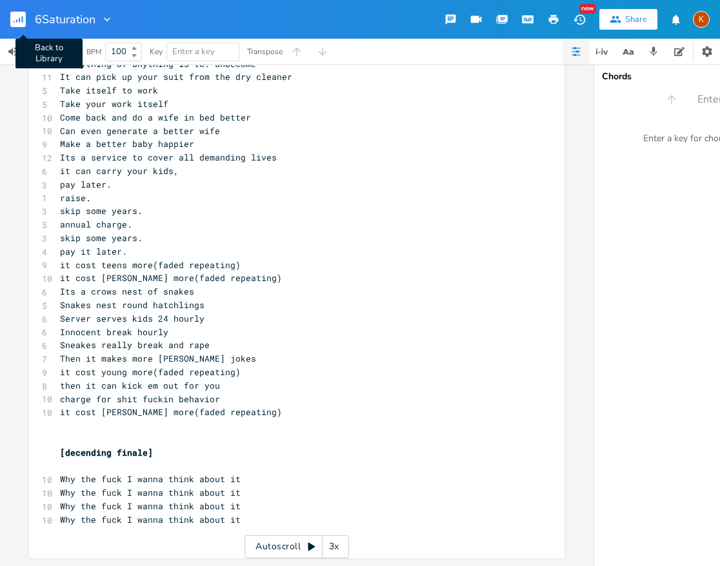
click at [21, 28] on button "Back to Library" at bounding box center [23, 19] width 26 height 31
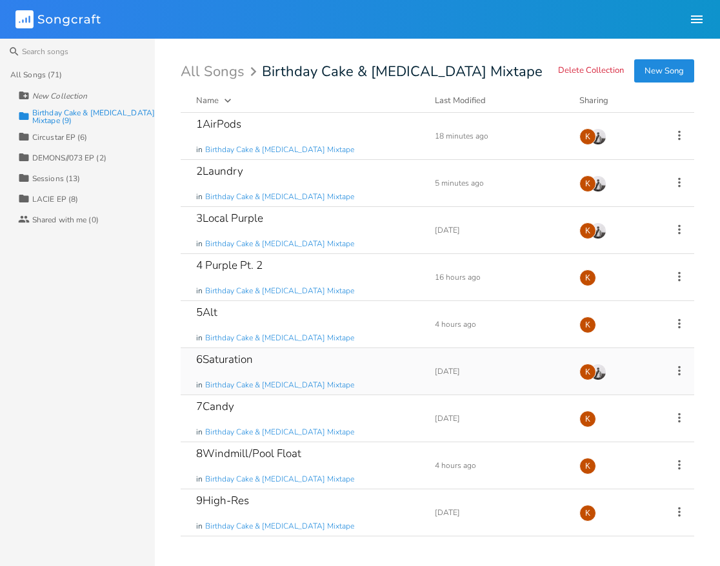
click at [293, 363] on div "6Saturation in Birthday Cake & Ammonia Mixtape" at bounding box center [307, 371] width 223 height 46
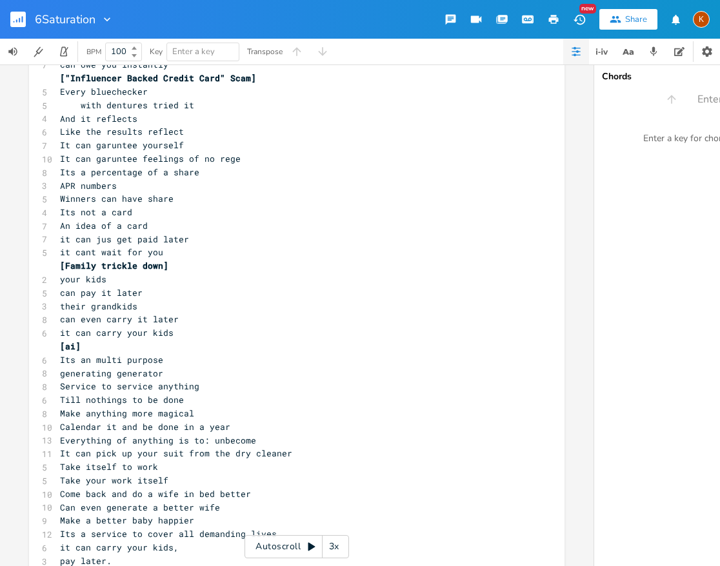
scroll to position [1218, 0]
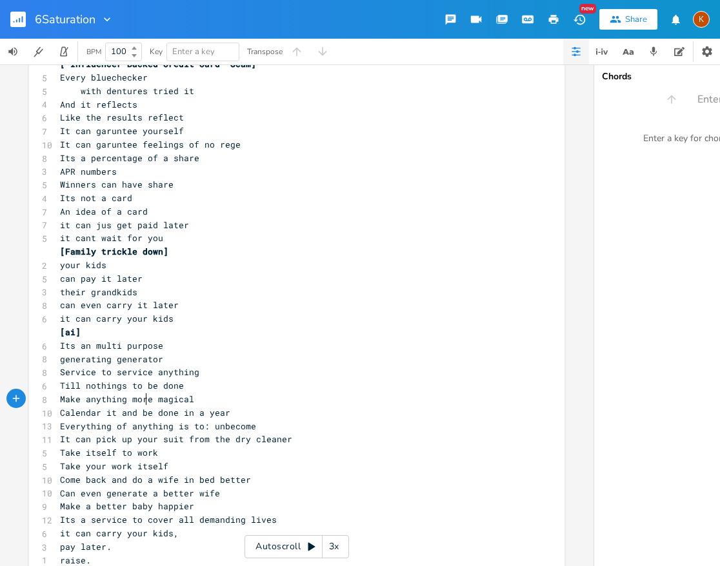
click at [143, 398] on span "Make anything more magical" at bounding box center [127, 399] width 134 height 12
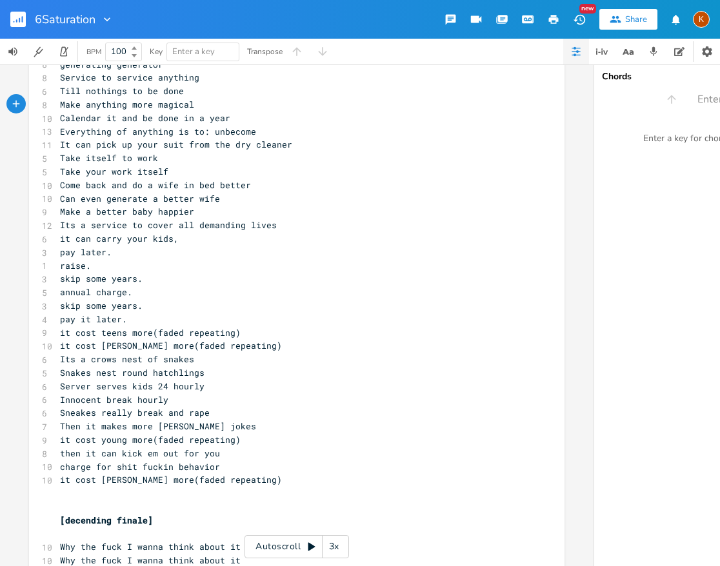
scroll to position [1588, 0]
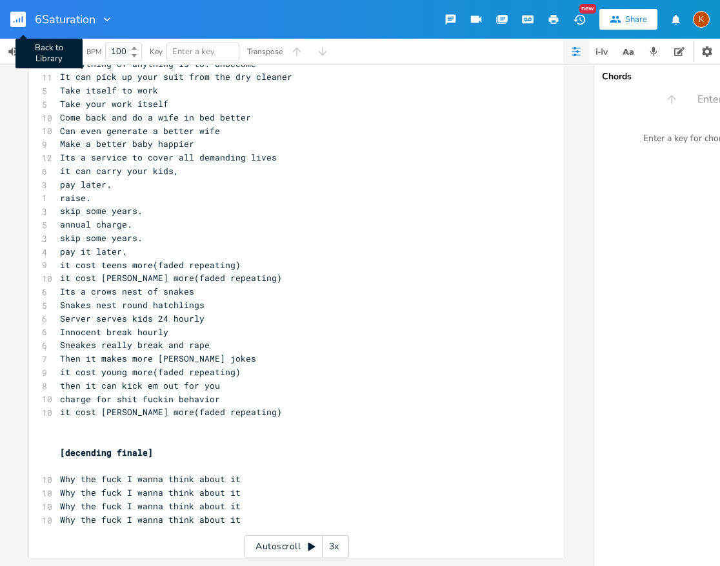
click at [23, 28] on button "Back to Library" at bounding box center [23, 19] width 26 height 31
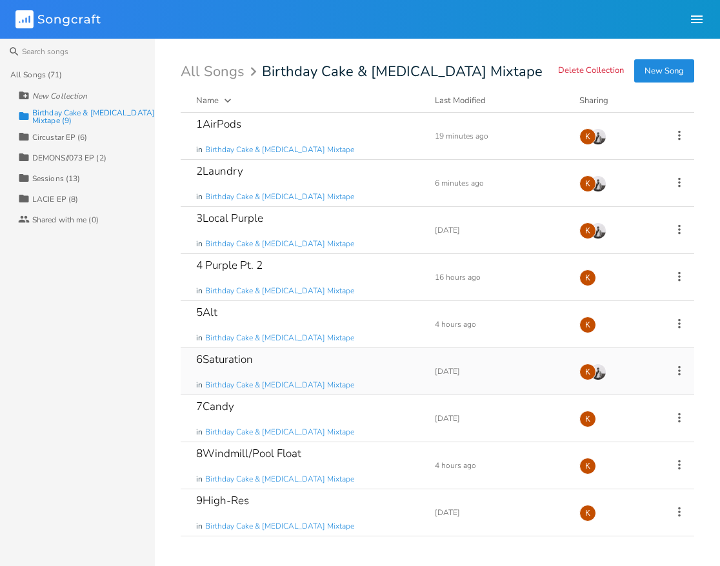
click at [524, 380] on div "6Saturation in Birthday Cake & Ammonia Mixtape Add Demo 2 weeks ago K" at bounding box center [437, 371] width 513 height 47
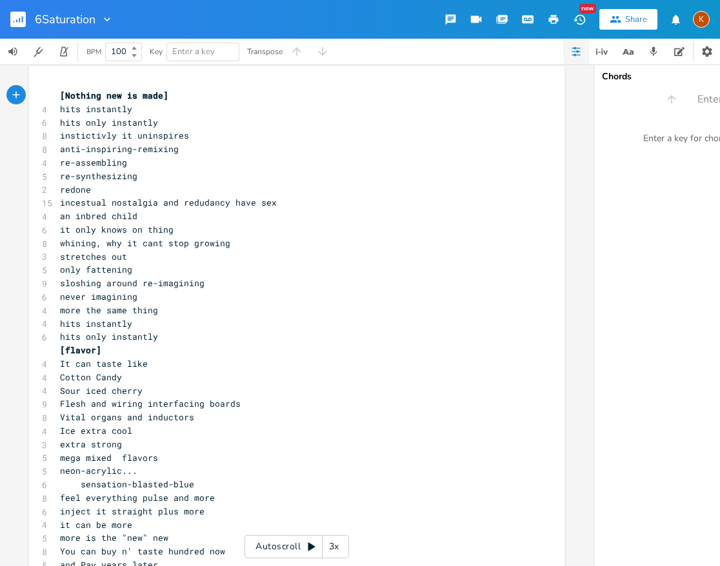
scroll to position [7, 0]
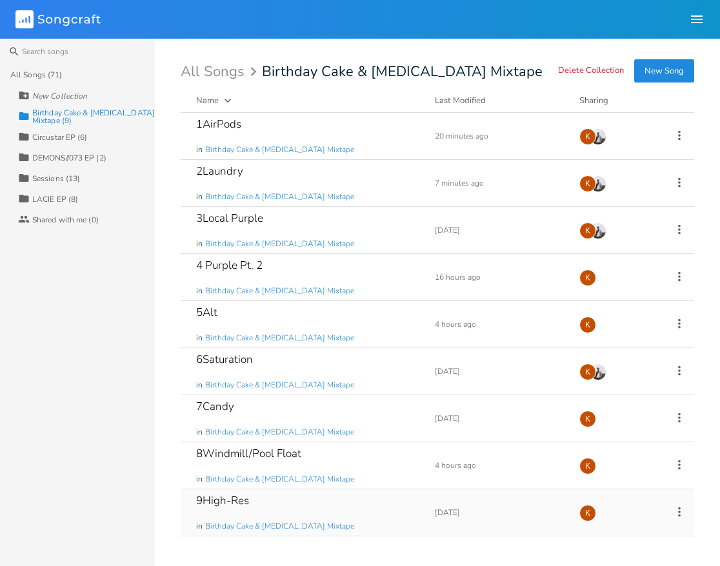
click at [344, 497] on div "9High-Res in Birthday Cake & Ammonia Mixtape" at bounding box center [307, 512] width 223 height 46
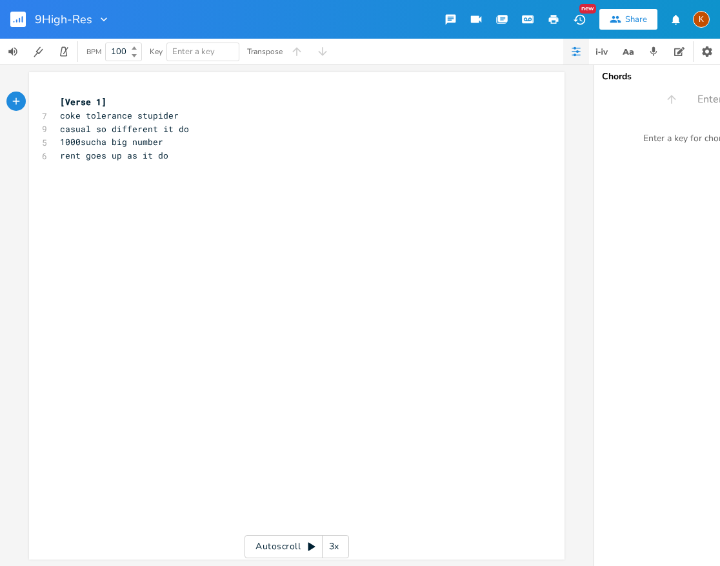
click at [16, 24] on rect "button" at bounding box center [17, 19] width 15 height 15
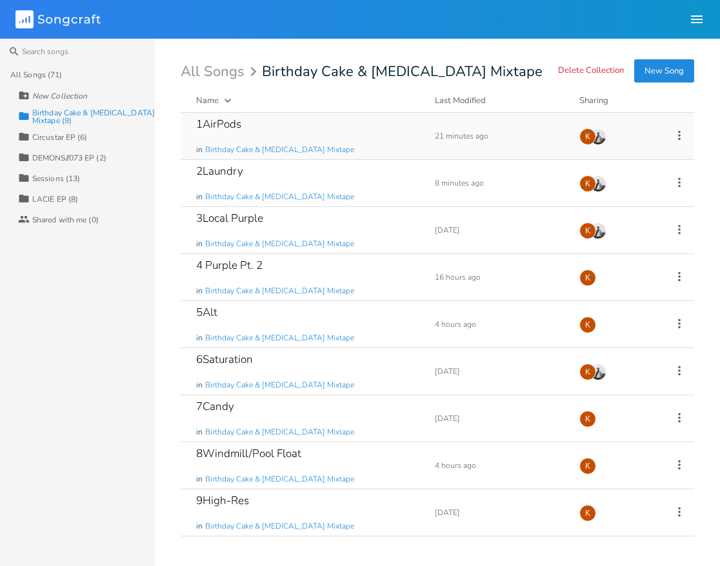
click at [682, 136] on icon at bounding box center [679, 135] width 14 height 14
click at [679, 138] on icon at bounding box center [679, 135] width 3 height 10
click at [666, 153] on li "Edit Rename" at bounding box center [626, 155] width 103 height 22
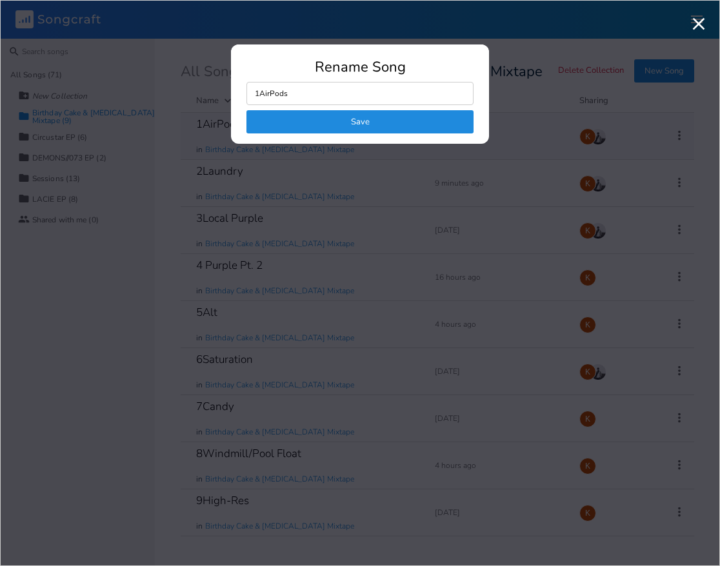
click at [693, 27] on icon "button" at bounding box center [698, 24] width 21 height 21
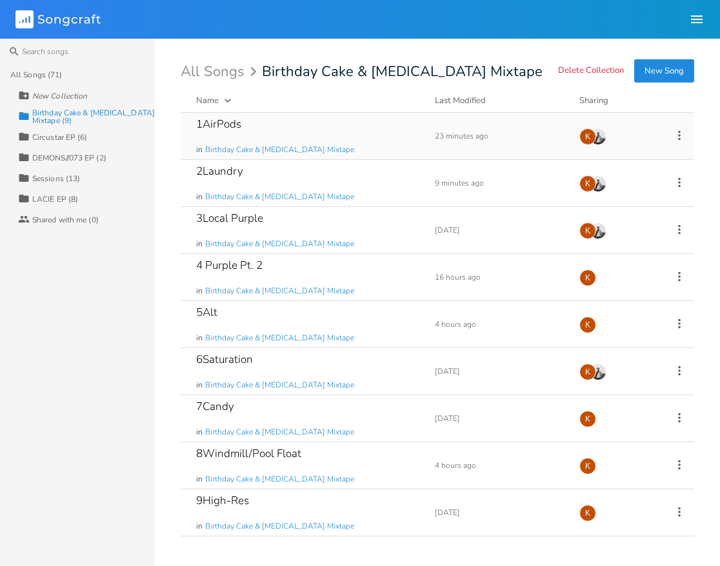
click at [543, 35] on header "Songcraft Library Community K" at bounding box center [360, 19] width 720 height 39
drag, startPoint x: 490, startPoint y: 72, endPoint x: 260, endPoint y: 63, distance: 229.7
click at [157, 156] on div "Search All Songs (71) New Collection Collection Birthday Cake & Ammonia Mixtape…" at bounding box center [360, 302] width 720 height 527
click at [68, 195] on div "LACIE EP (8)" at bounding box center [55, 199] width 46 height 8
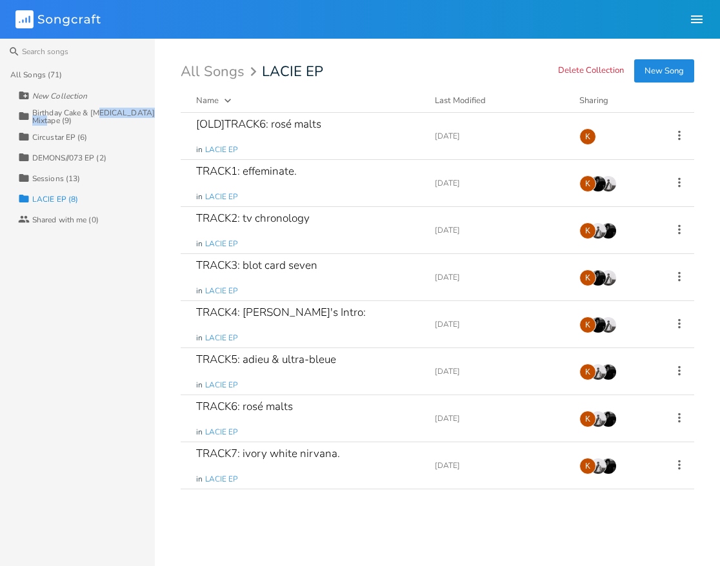
click at [102, 117] on div "Birthday Cake & Ammonia Mixtape (9)" at bounding box center [93, 116] width 123 height 15
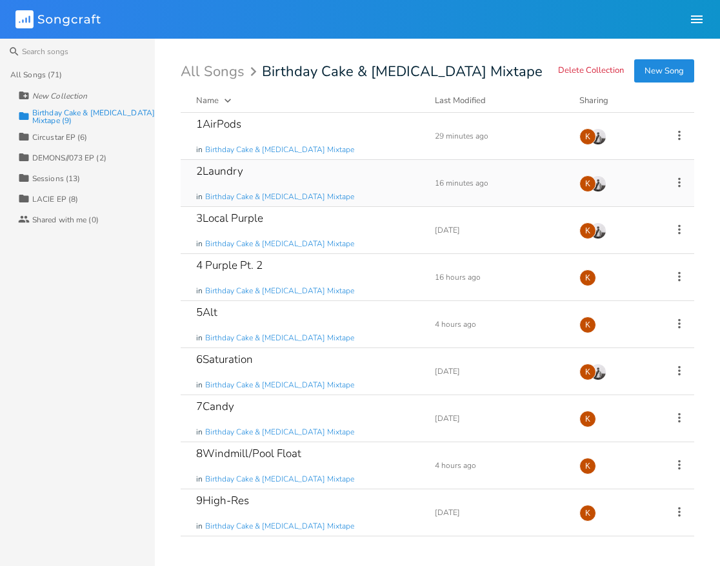
click at [348, 172] on div "2Laundry in Birthday Cake & Ammonia Mixtape" at bounding box center [307, 183] width 223 height 46
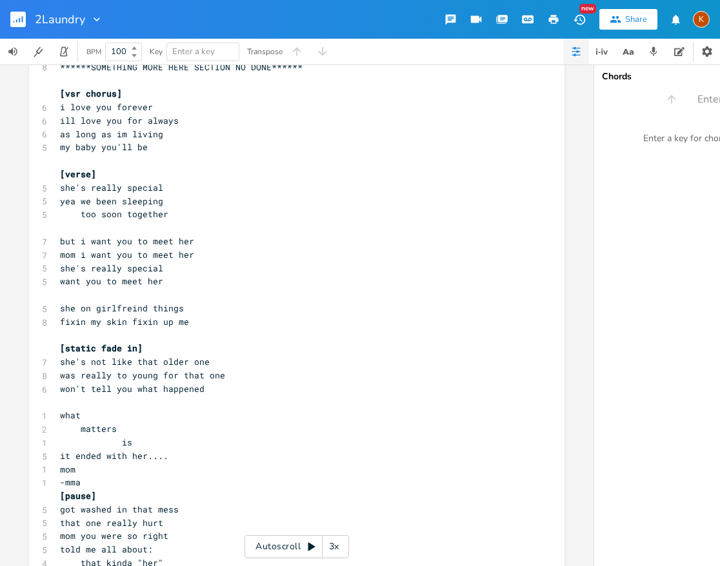
scroll to position [1791, 0]
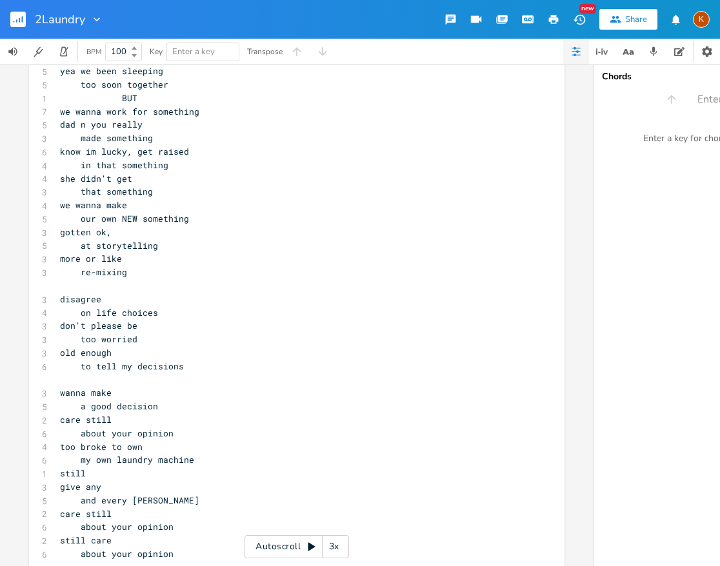
scroll to position [2305, 0]
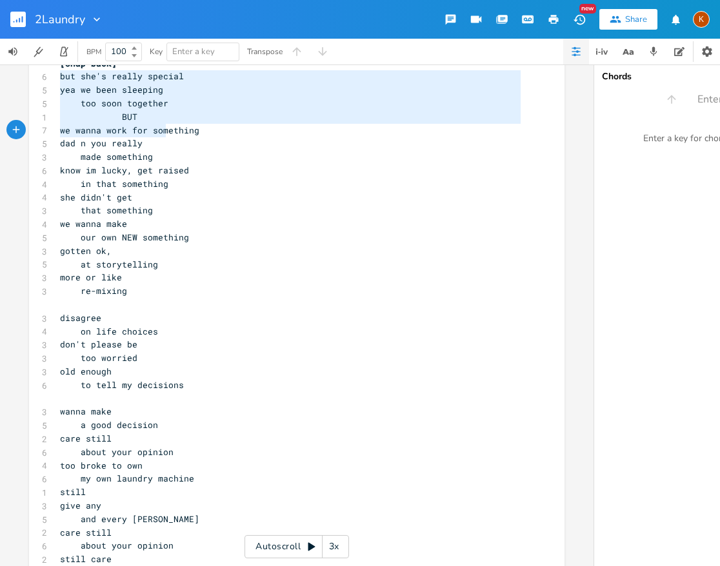
drag, startPoint x: 54, startPoint y: 83, endPoint x: 166, endPoint y: 135, distance: 124.0
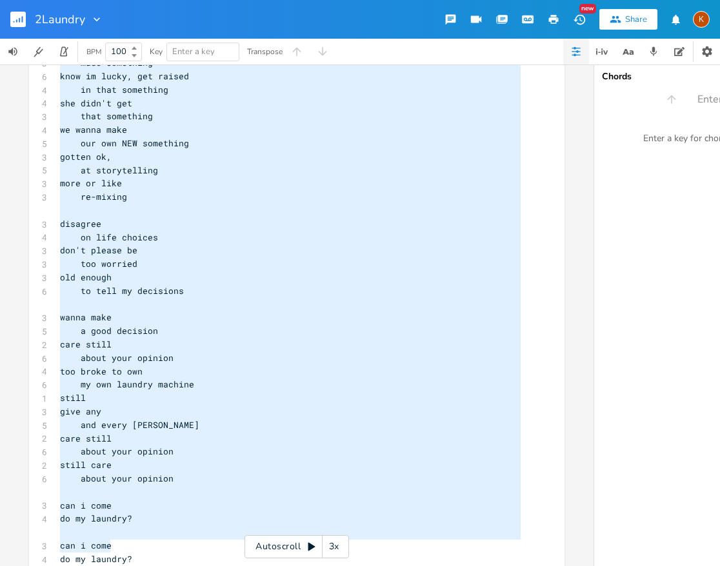
scroll to position [2439, 0]
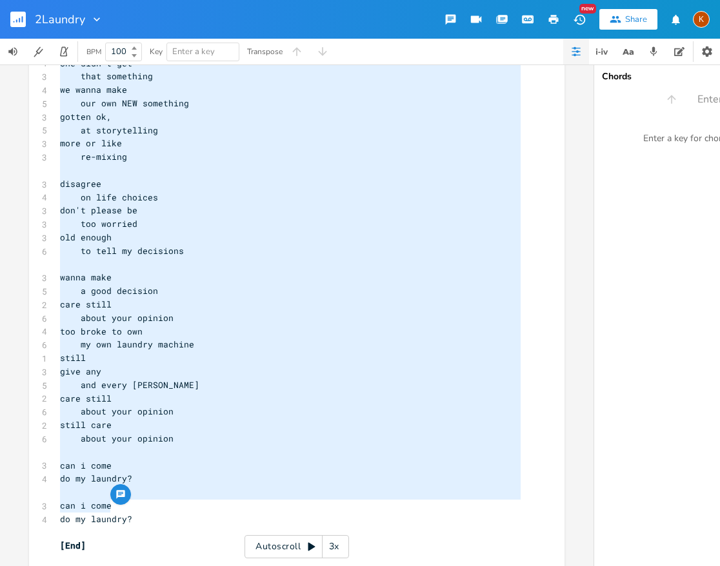
type textarea "but she's really special yea we been sleeping too soon together BUT we wanna wo…"
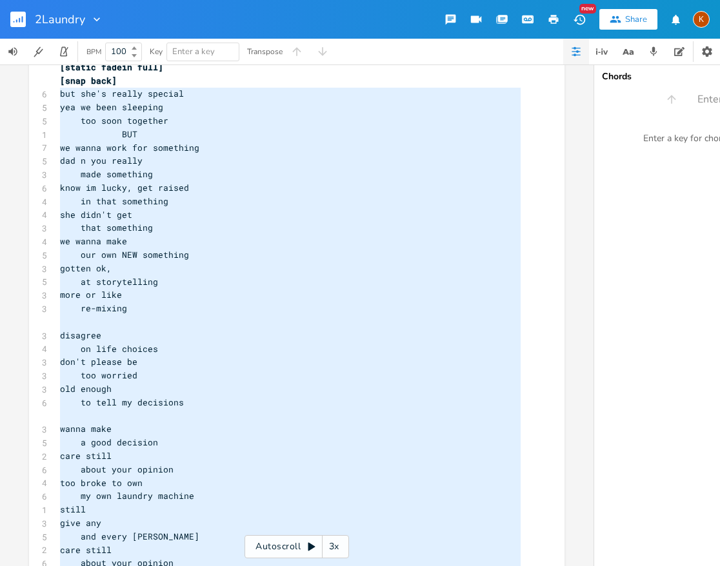
scroll to position [0, 0]
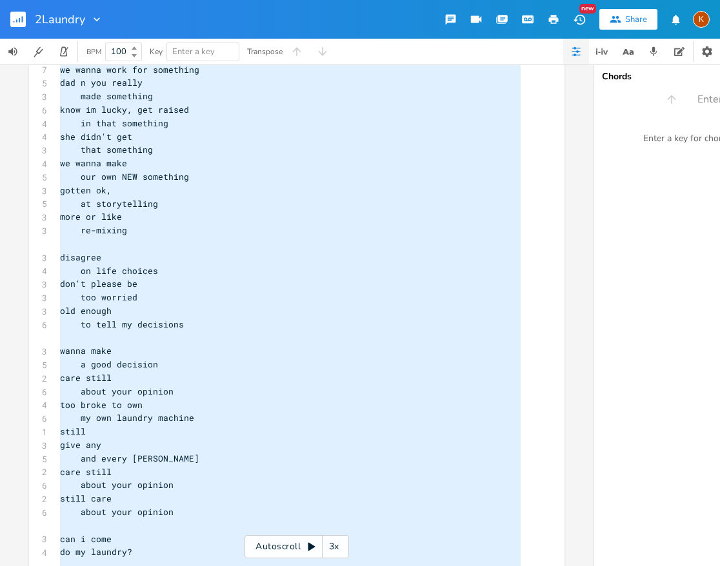
click at [18, 24] on rect "button" at bounding box center [17, 19] width 15 height 15
